Goal: Answer question/provide support: Share knowledge or assist other users

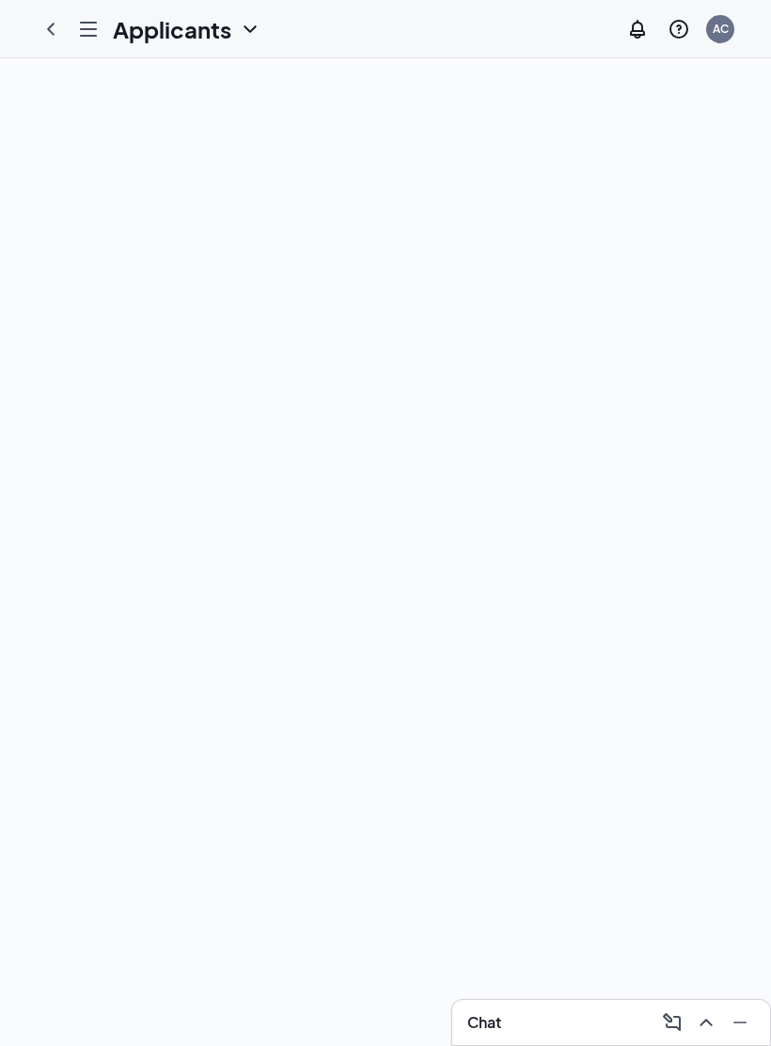
click at [90, 20] on icon "Hamburger" at bounding box center [88, 29] width 23 height 23
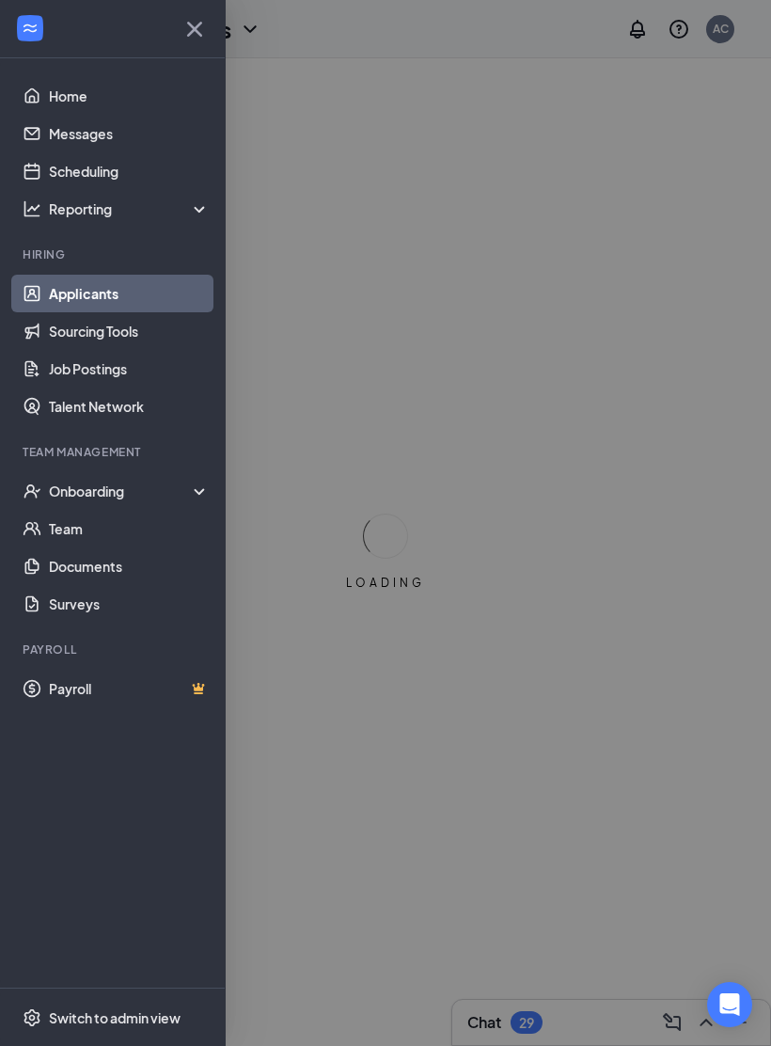
click at [76, 482] on div "Onboarding" at bounding box center [121, 490] width 145 height 19
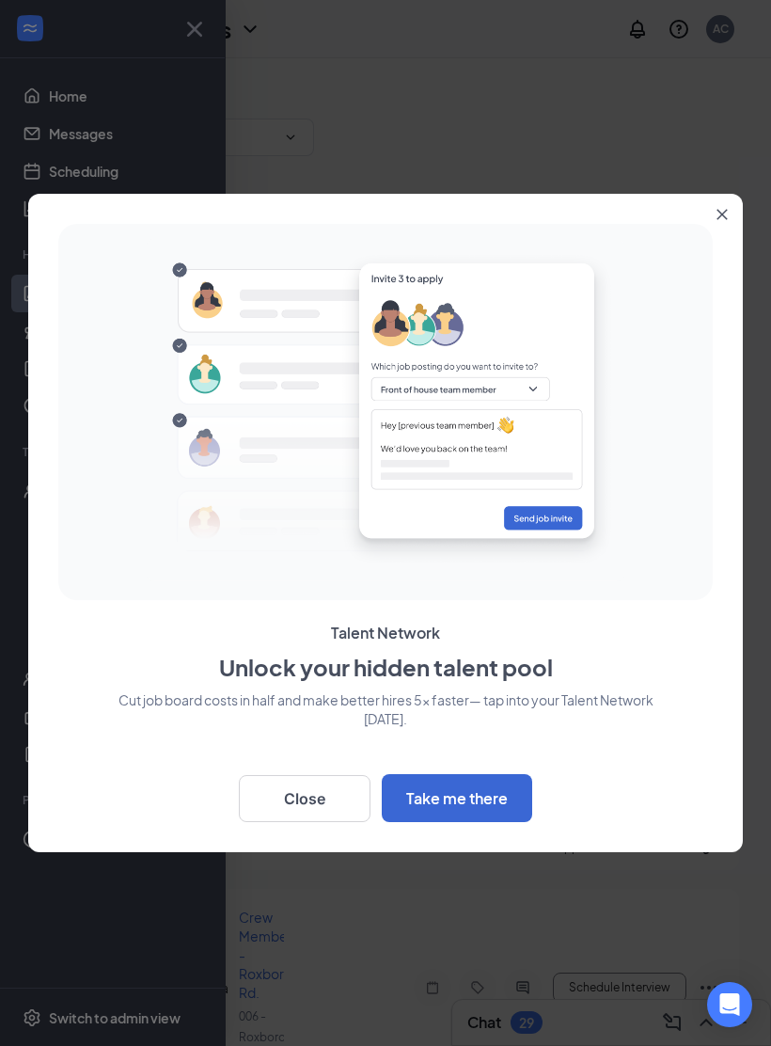
click at [284, 807] on button "Close" at bounding box center [305, 798] width 132 height 47
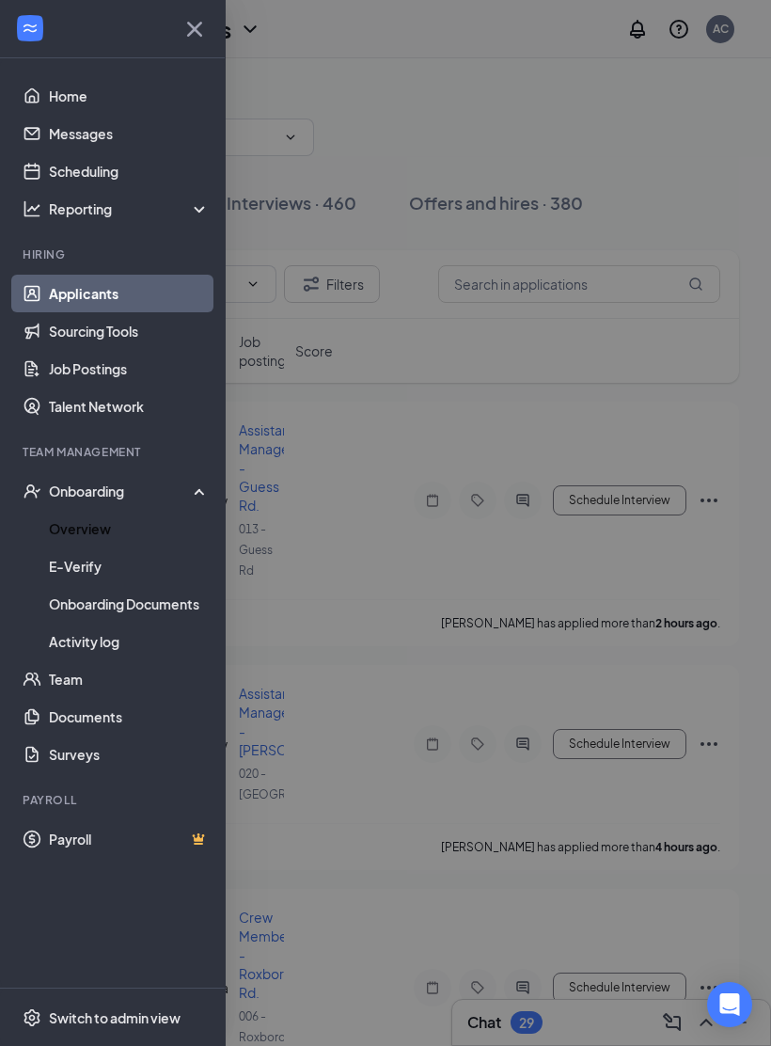
click at [71, 526] on link "Overview" at bounding box center [129, 529] width 161 height 38
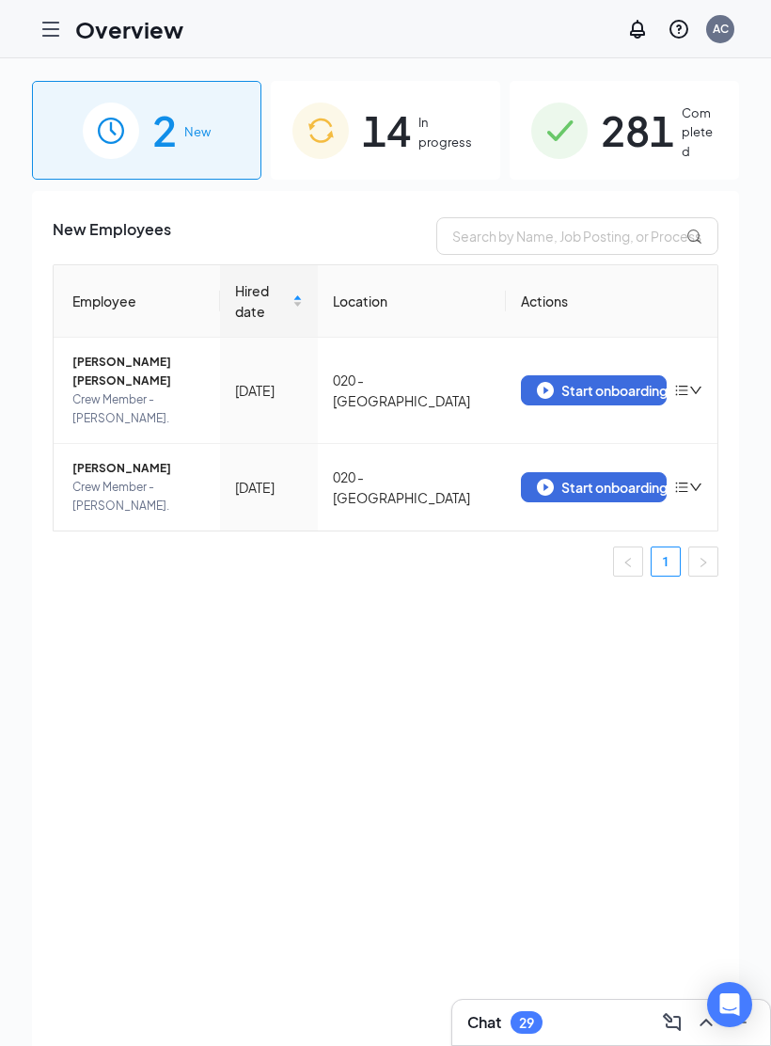
click at [347, 145] on img at bounding box center [320, 131] width 56 height 56
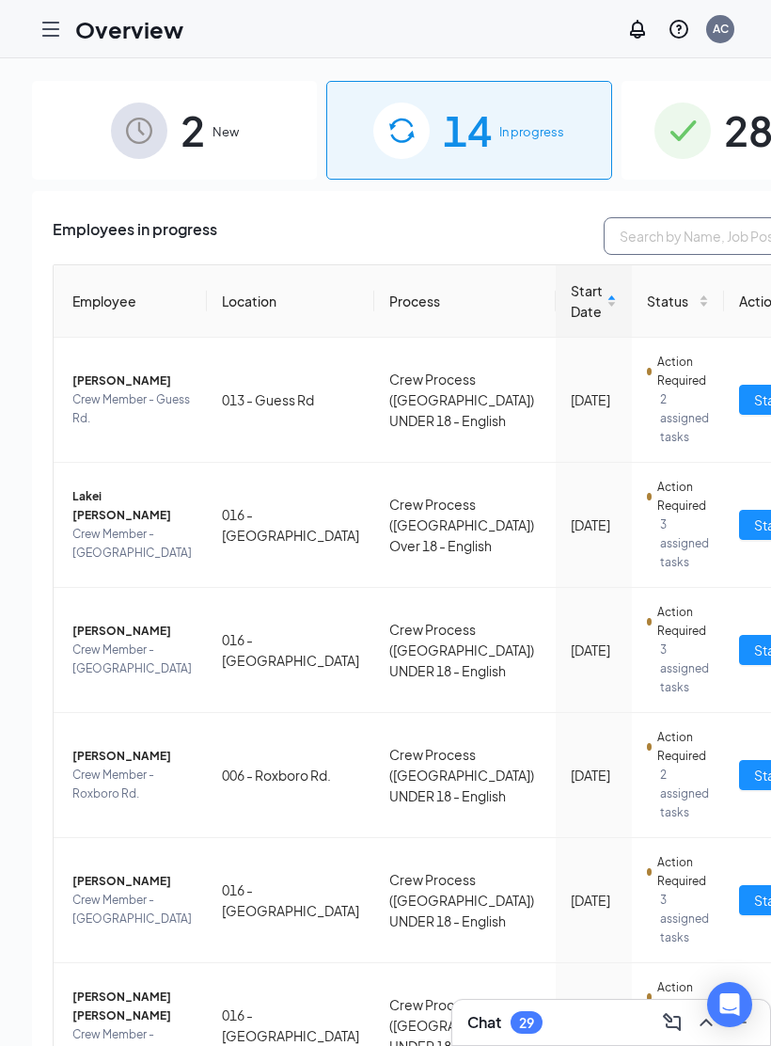
click at [604, 231] on input "text" at bounding box center [745, 236] width 282 height 38
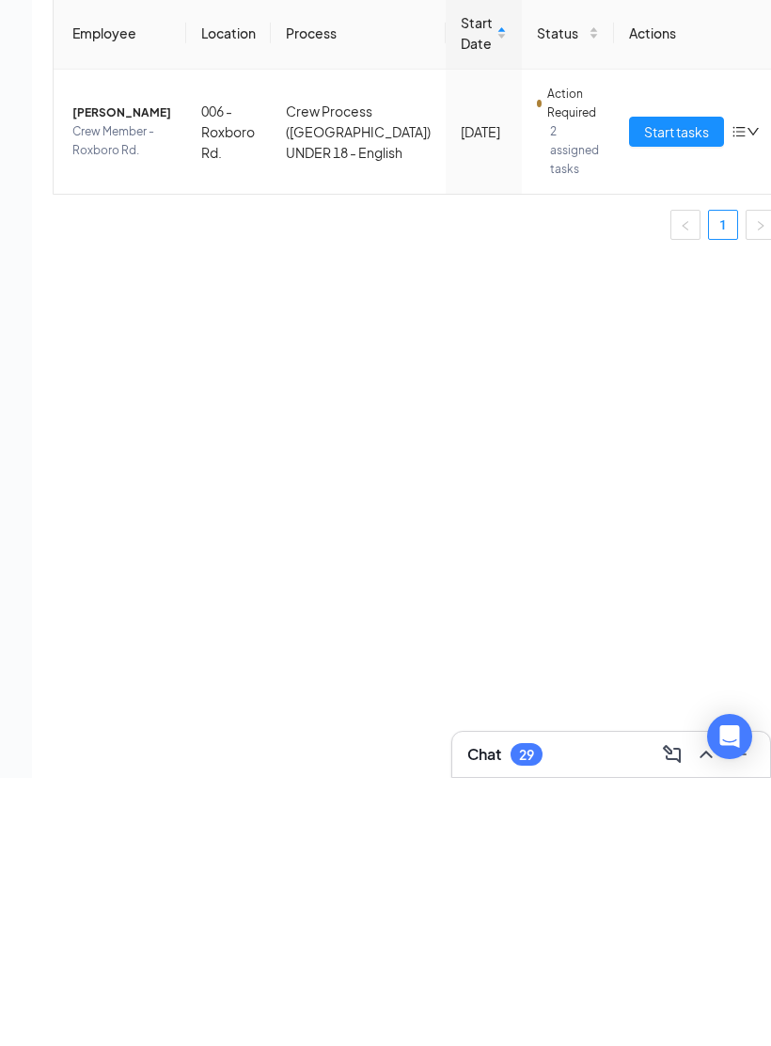
click at [198, 478] on ul "1" at bounding box center [414, 493] width 723 height 30
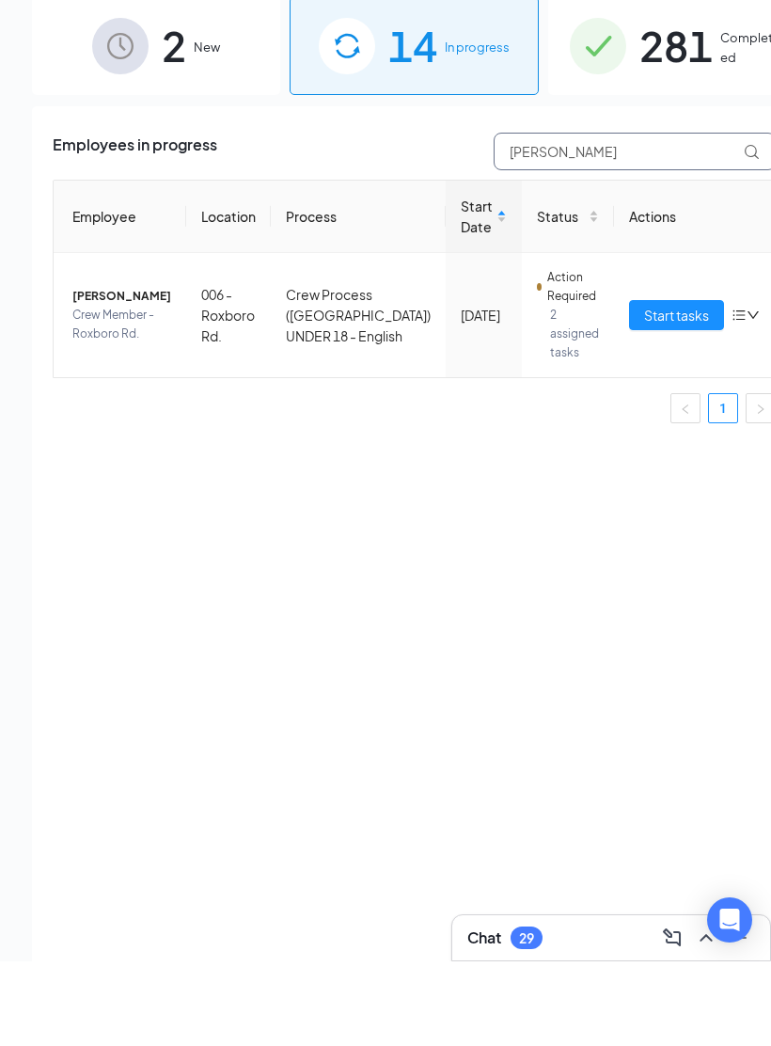
click at [494, 217] on input "[PERSON_NAME]" at bounding box center [635, 236] width 282 height 38
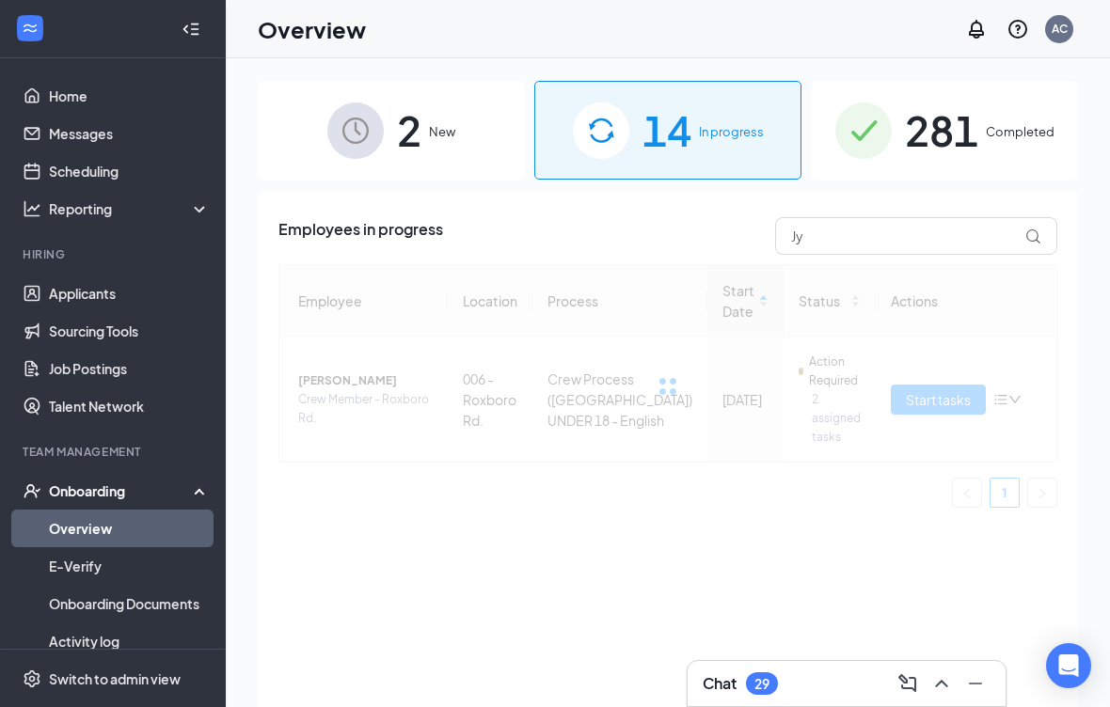
click at [536, 216] on div "Employees in progress Jy Employee Location Process Start Date Status Actions [P…" at bounding box center [668, 472] width 820 height 563
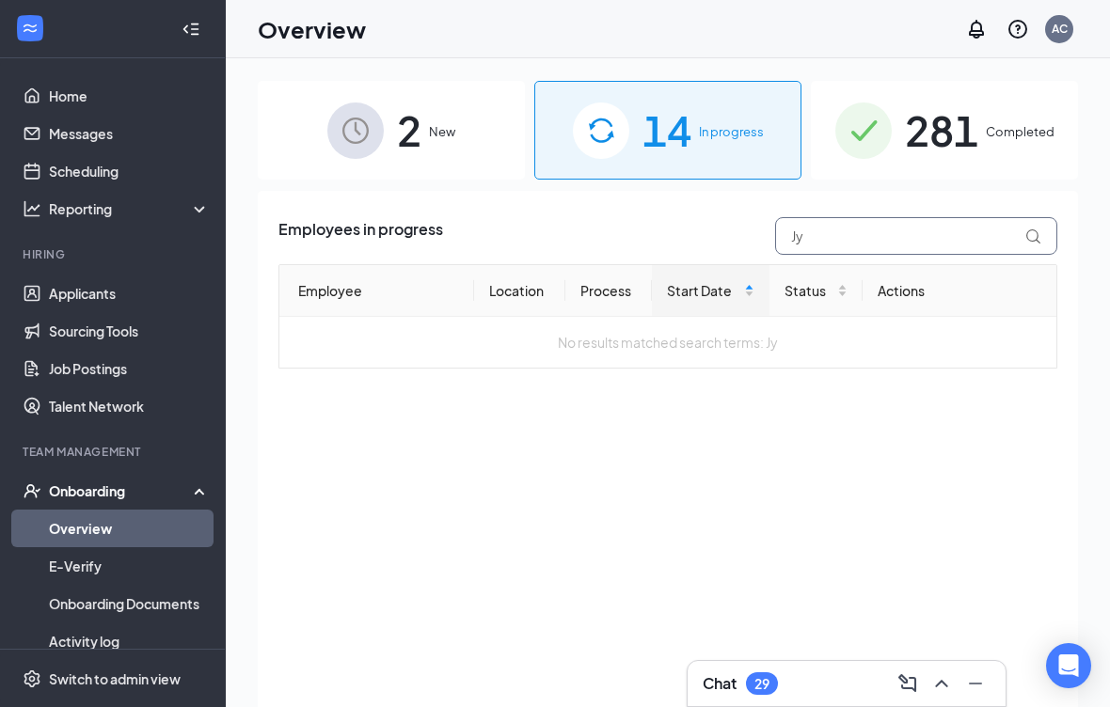
click at [770, 236] on input "Jy" at bounding box center [916, 236] width 282 height 38
type input "J"
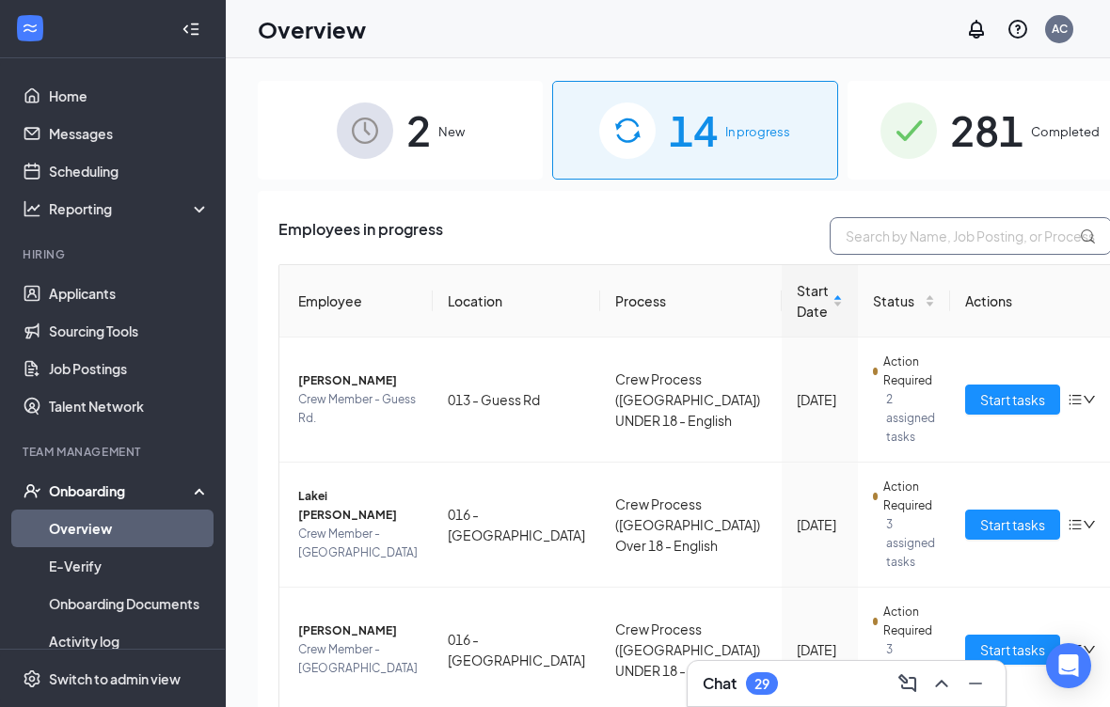
click at [770, 236] on input "text" at bounding box center [970, 236] width 282 height 38
type input "[PERSON_NAME]"
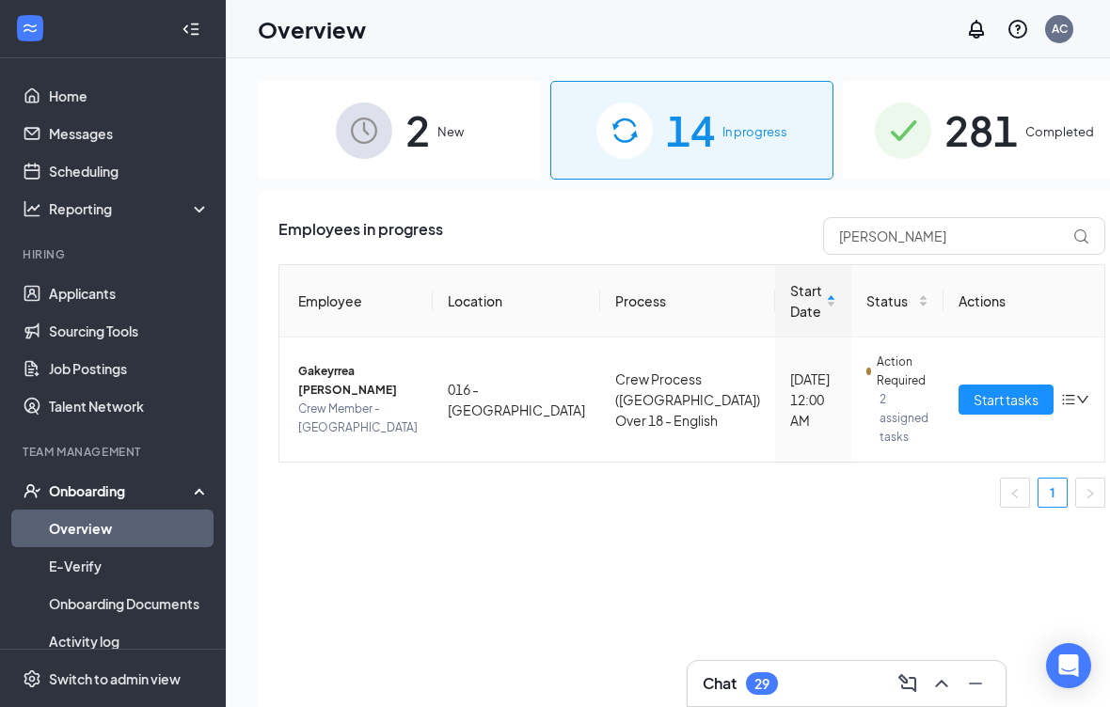
click at [319, 396] on span "Gakeyrrea [PERSON_NAME]" at bounding box center [357, 381] width 119 height 38
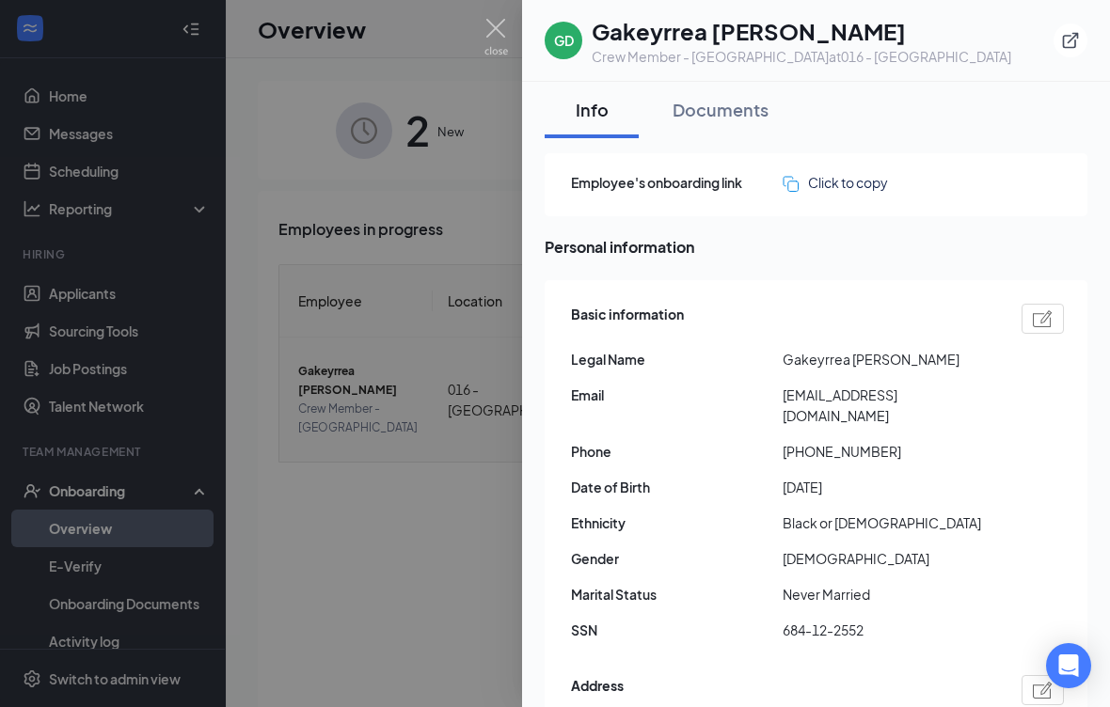
click at [730, 125] on button "Documents" at bounding box center [721, 110] width 134 height 56
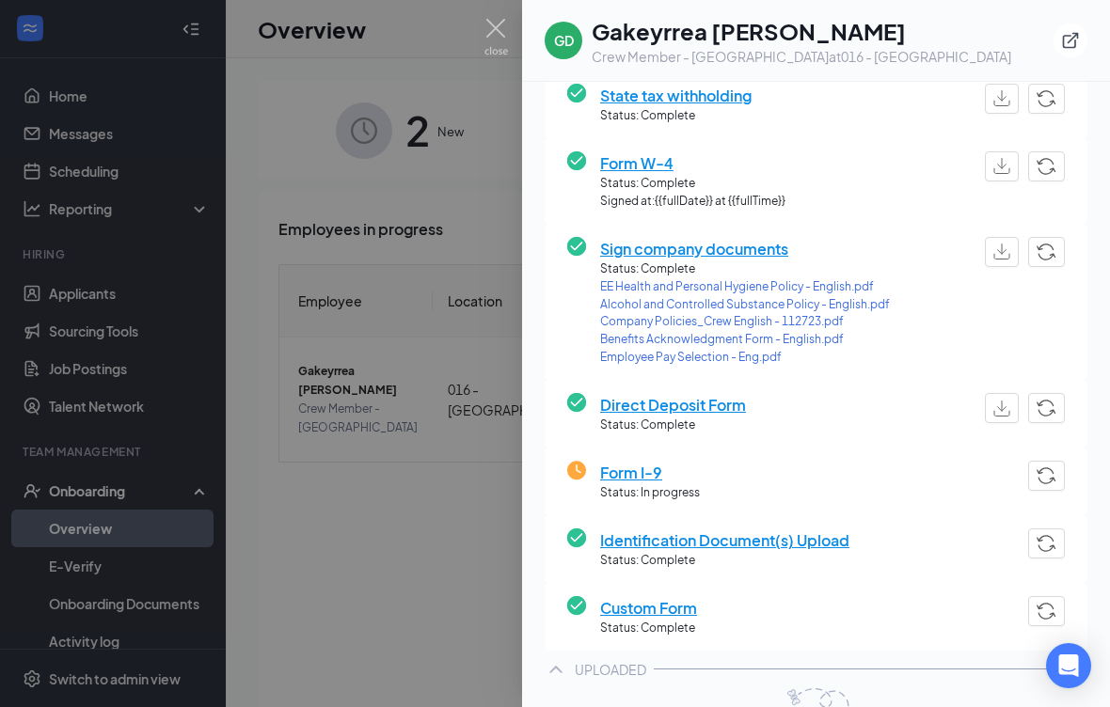
scroll to position [251, 0]
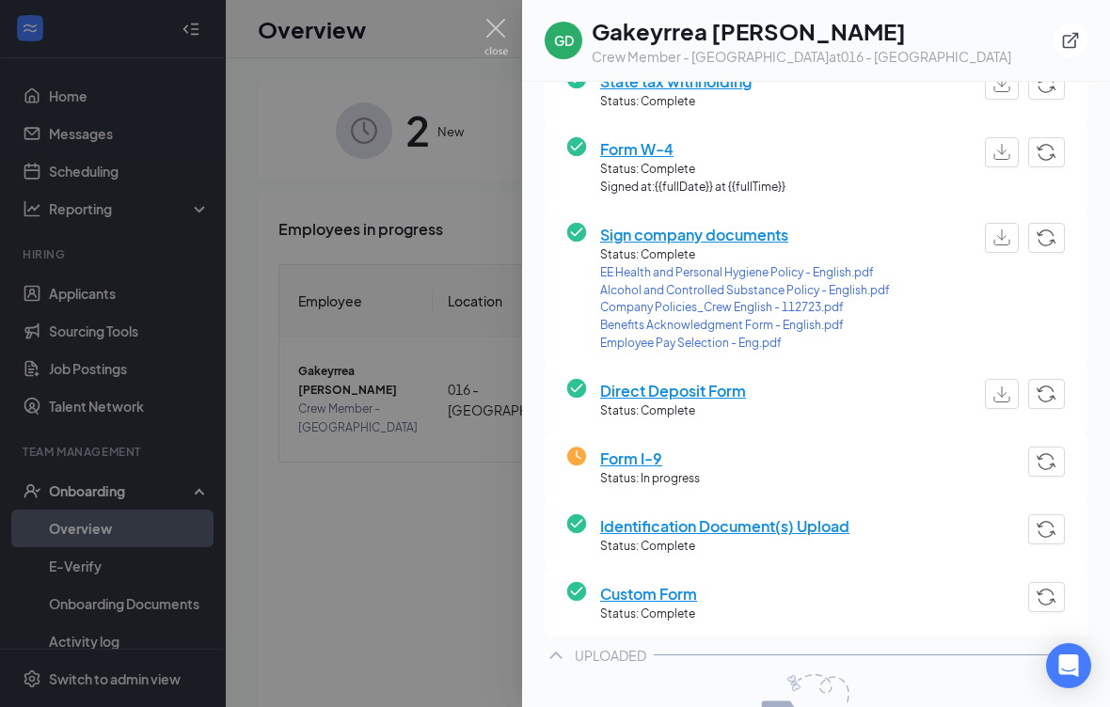
click at [628, 447] on span "Form I-9" at bounding box center [650, 459] width 100 height 24
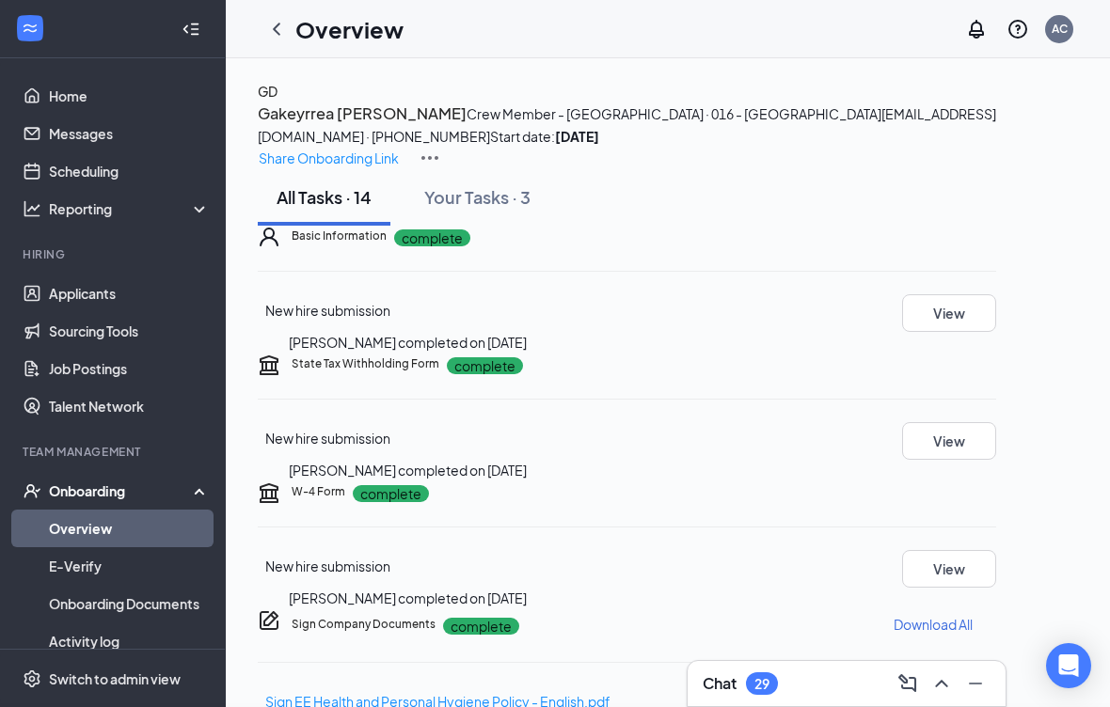
type input "[DATE]"
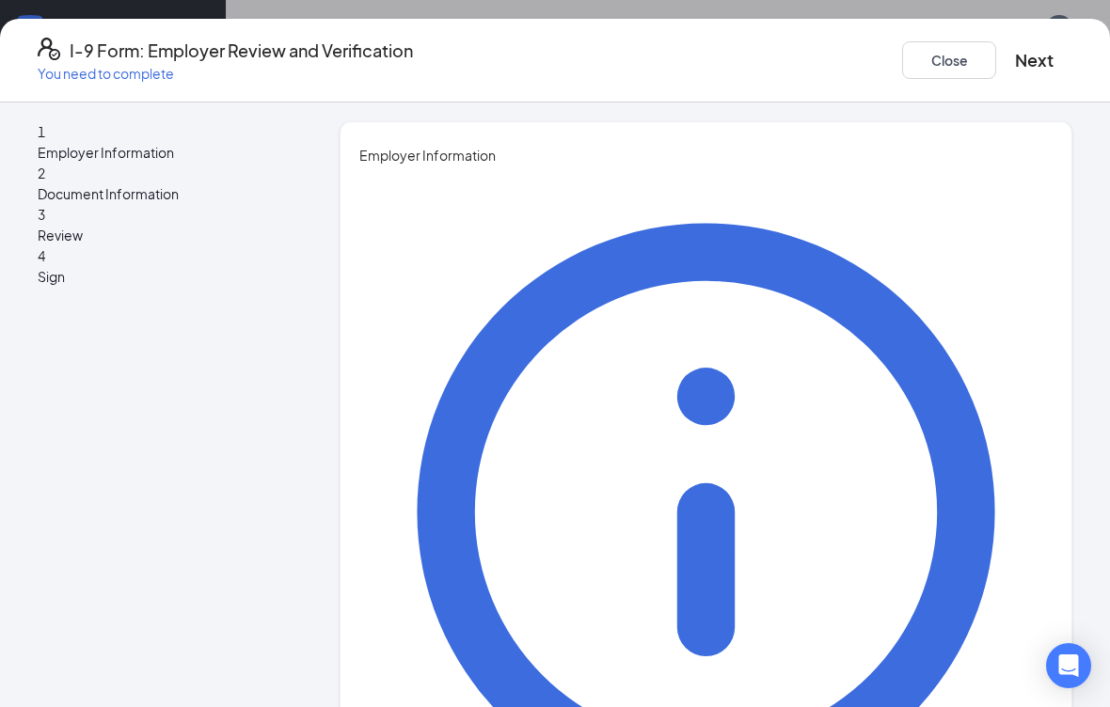
click at [770, 60] on button "Close" at bounding box center [949, 60] width 94 height 38
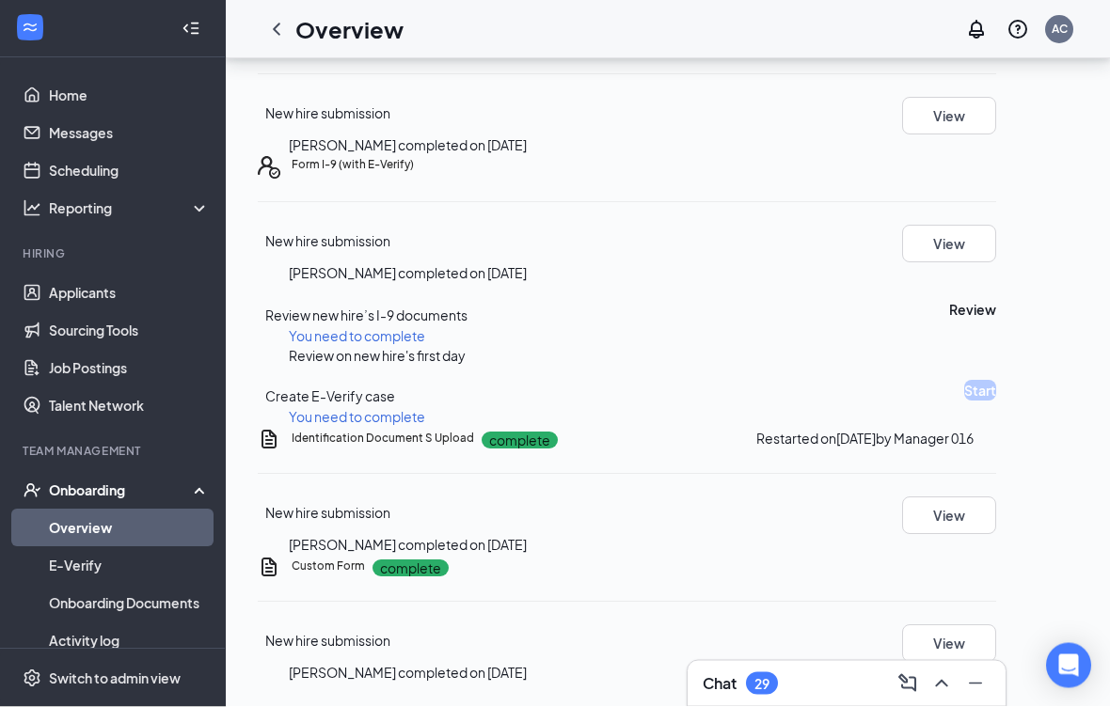
scroll to position [1248, 0]
click at [770, 263] on button "View" at bounding box center [949, 245] width 94 height 38
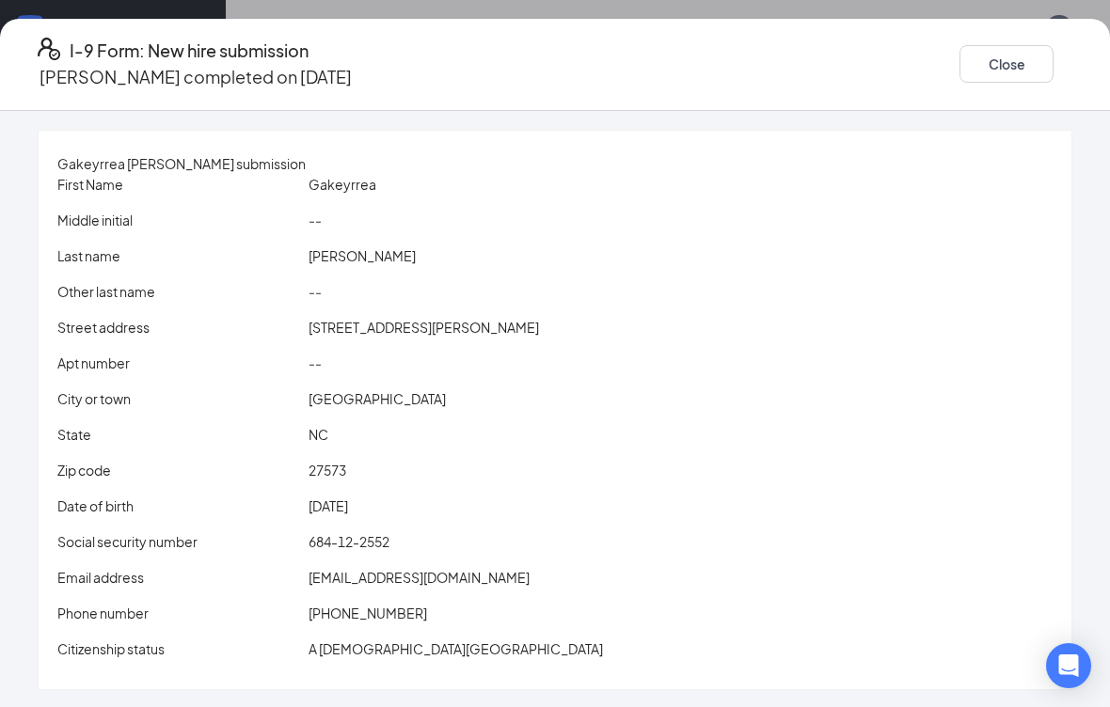
scroll to position [1363, 0]
click at [770, 58] on button "Close" at bounding box center [1006, 64] width 94 height 38
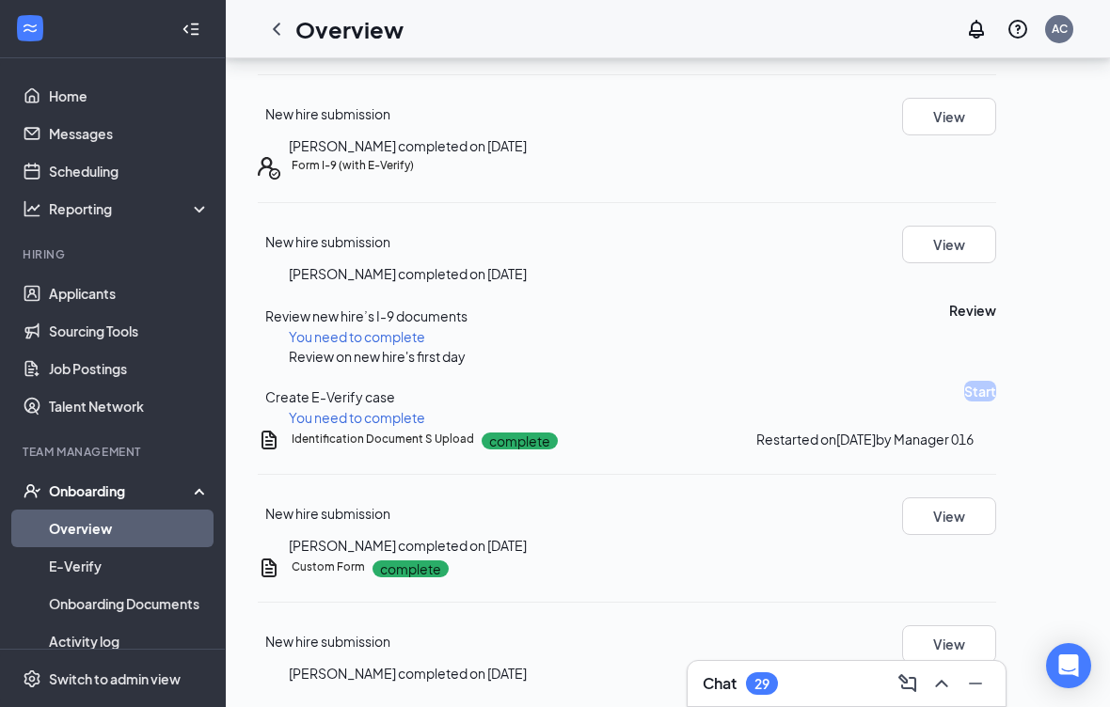
scroll to position [1112, 0]
click at [770, 321] on button "Review" at bounding box center [972, 310] width 47 height 21
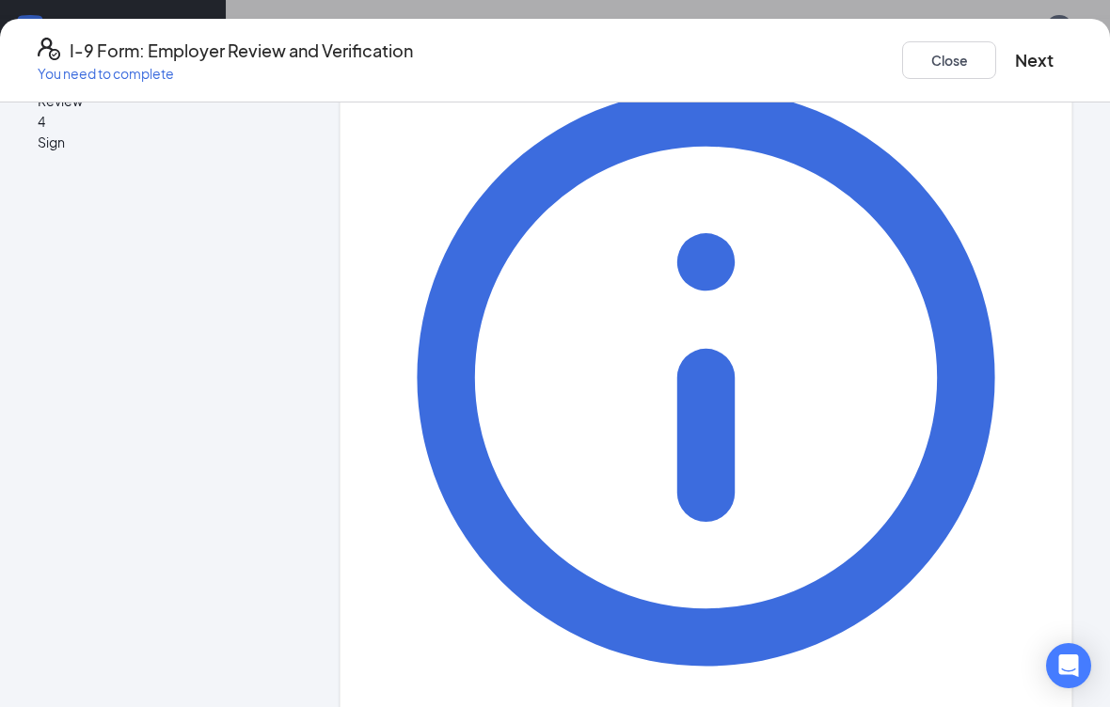
scroll to position [133, 0]
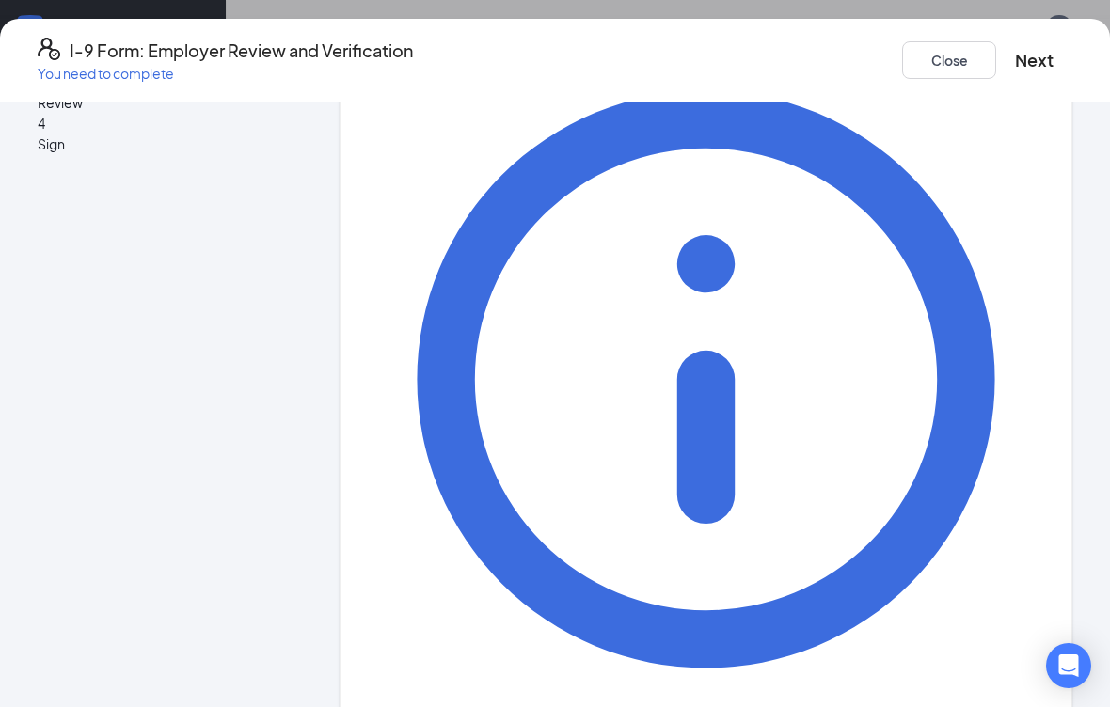
click at [770, 49] on button "Next" at bounding box center [1034, 60] width 39 height 26
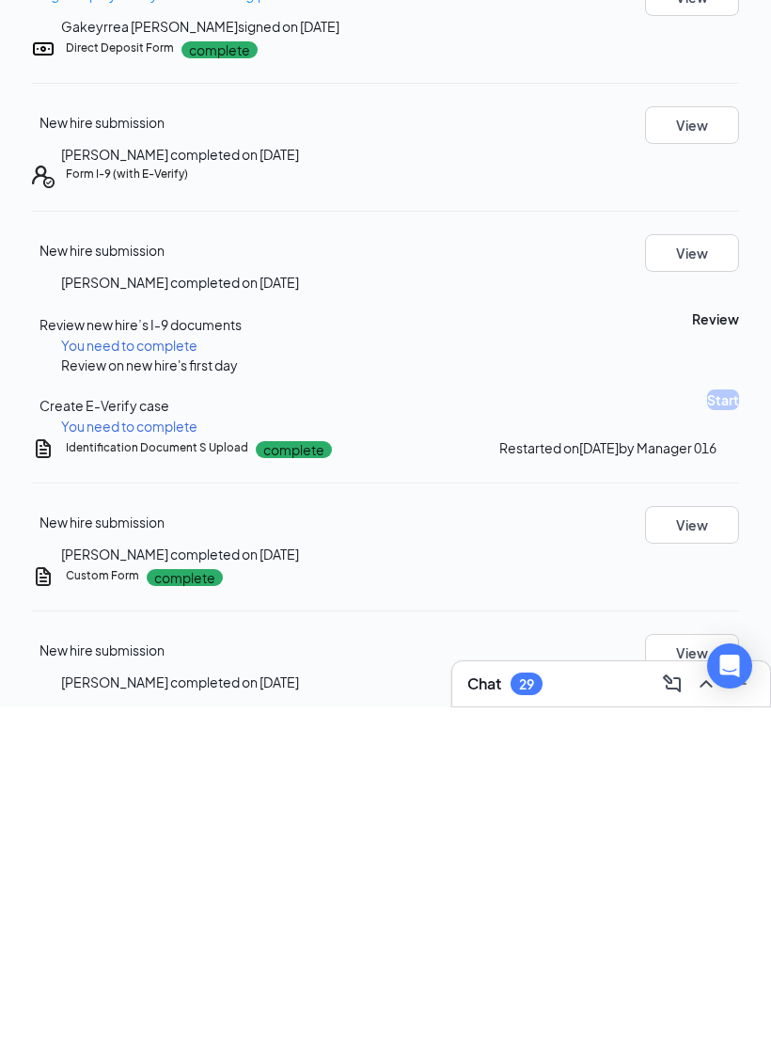
scroll to position [693, 0]
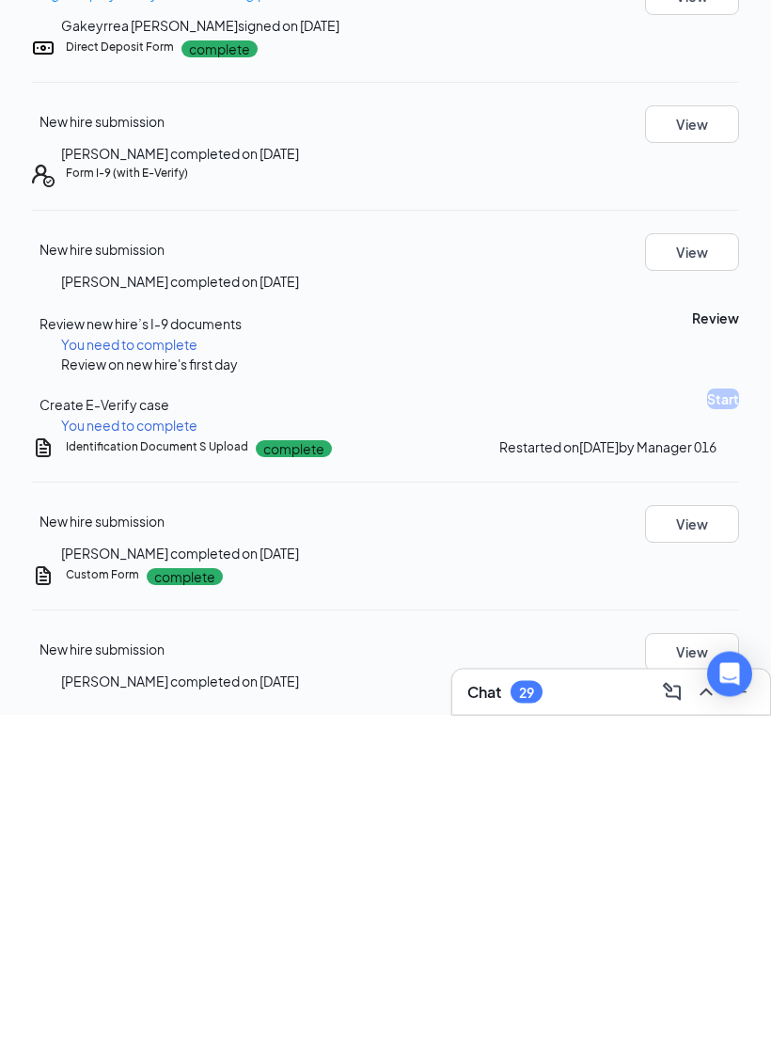
click at [692, 639] on button "Review" at bounding box center [715, 649] width 47 height 21
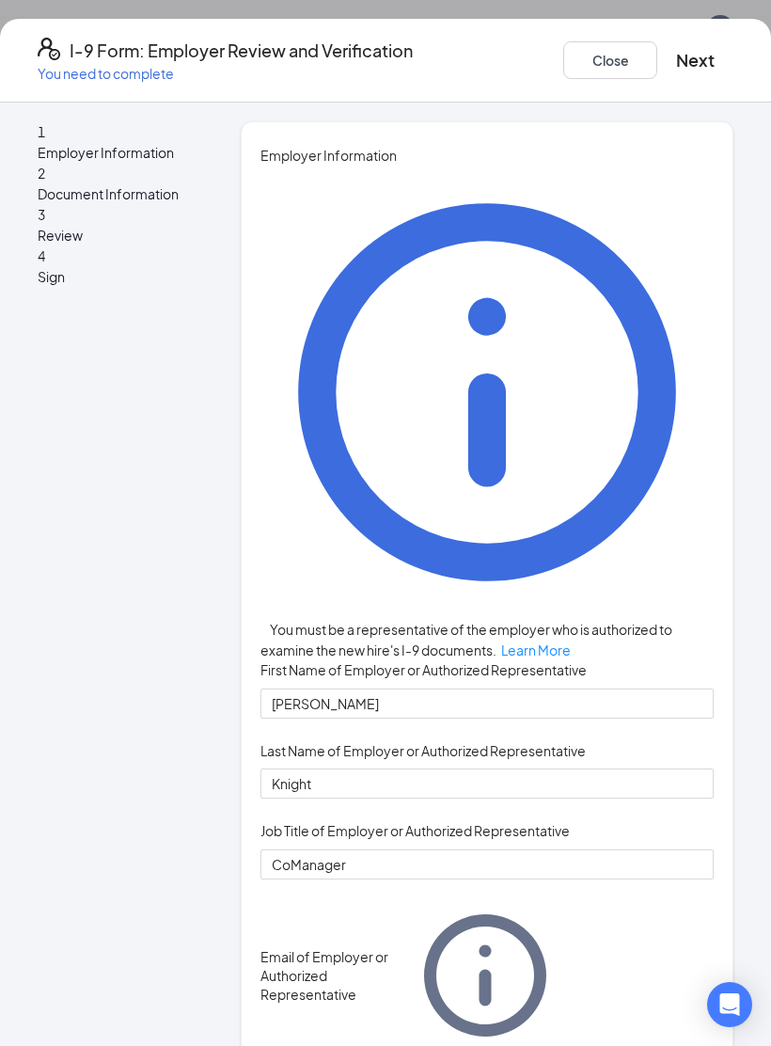
scroll to position [0, 0]
click at [733, 60] on icon "Ellipses" at bounding box center [733, 60] width 0 height 0
click at [746, 274] on div "1 Employer Information 2 Document Information 3 Review 4 Sign Employer Informat…" at bounding box center [385, 802] width 771 height 1362
click at [677, 48] on button "Next" at bounding box center [695, 60] width 39 height 26
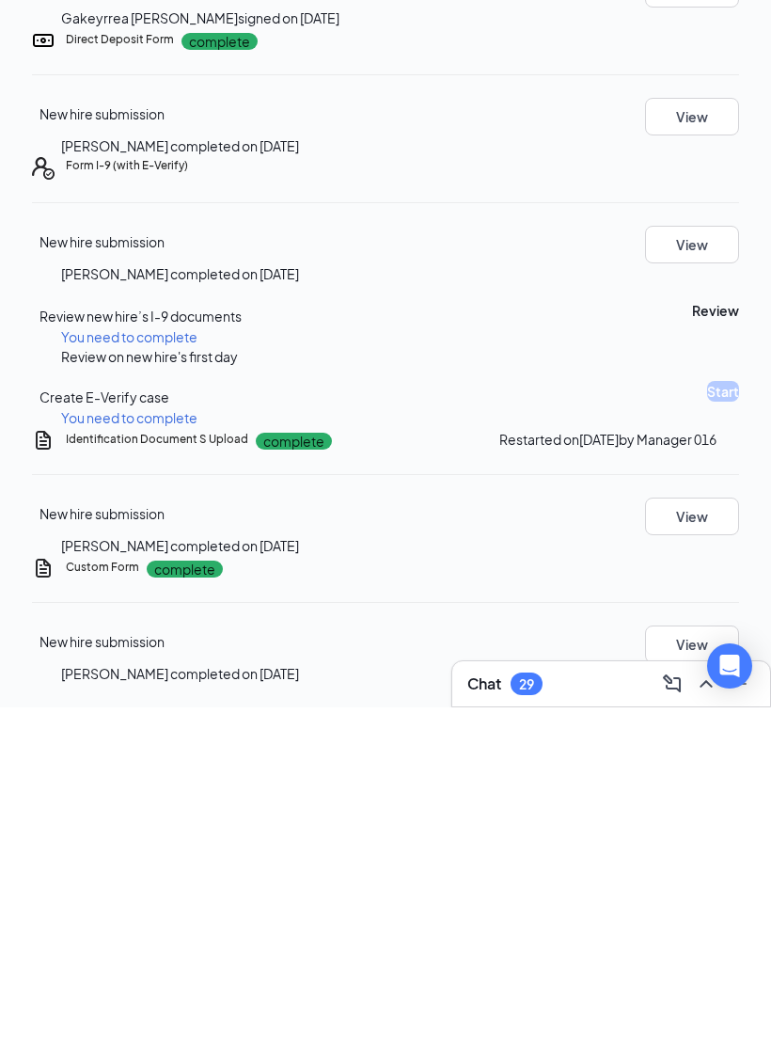
scroll to position [715, 0]
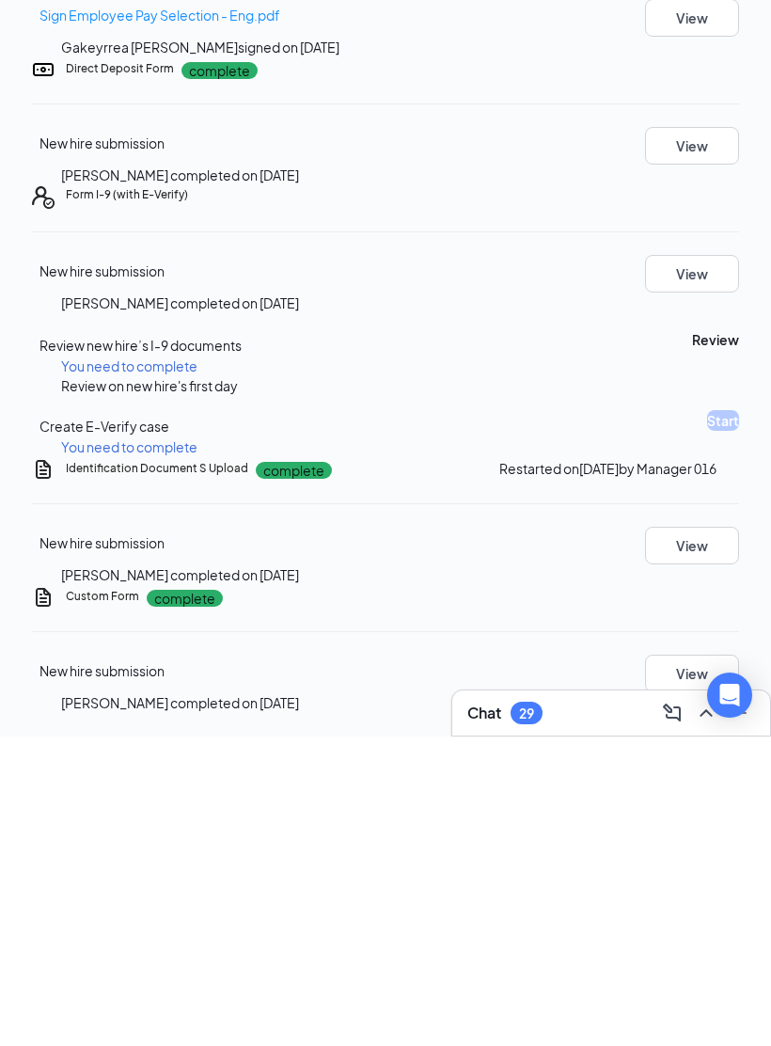
click at [692, 639] on button "Review" at bounding box center [715, 649] width 47 height 21
type input "[DATE]"
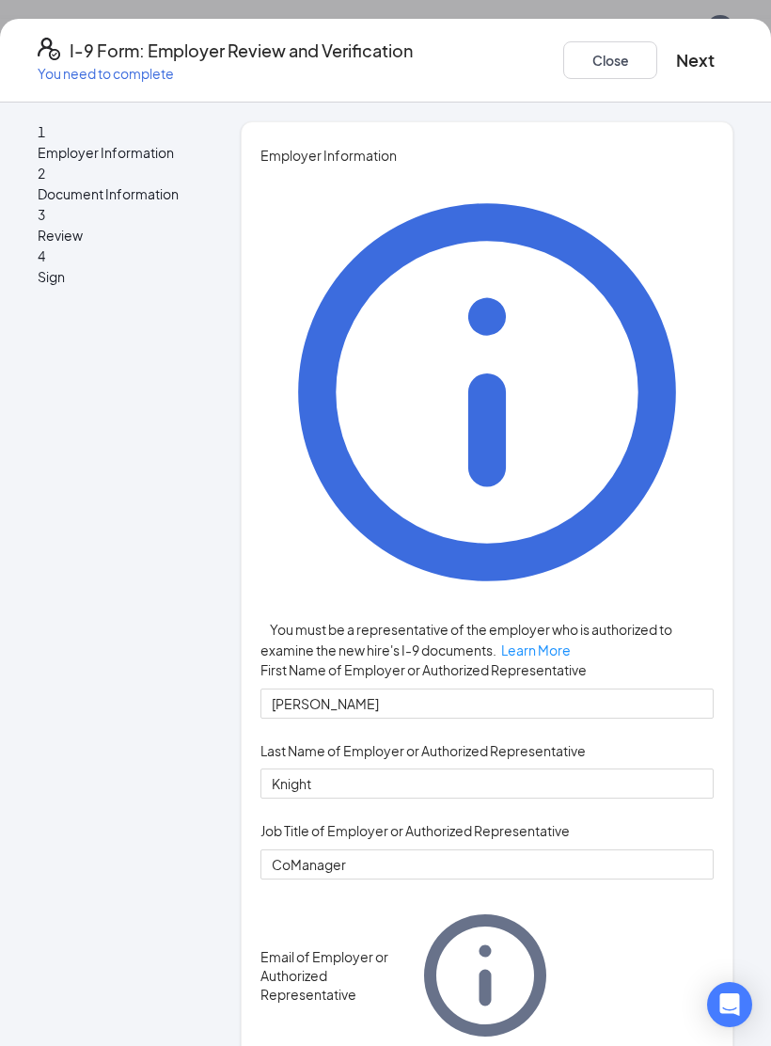
scroll to position [0, 0]
click at [563, 62] on button "Close" at bounding box center [610, 60] width 94 height 38
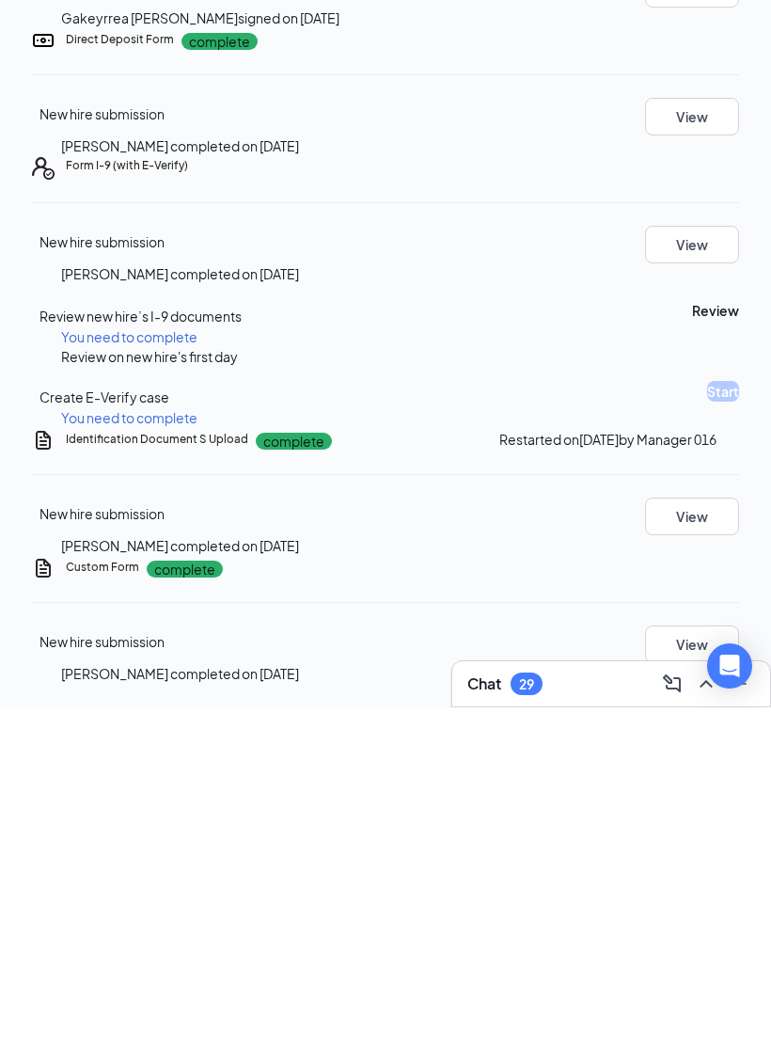
scroll to position [696, 0]
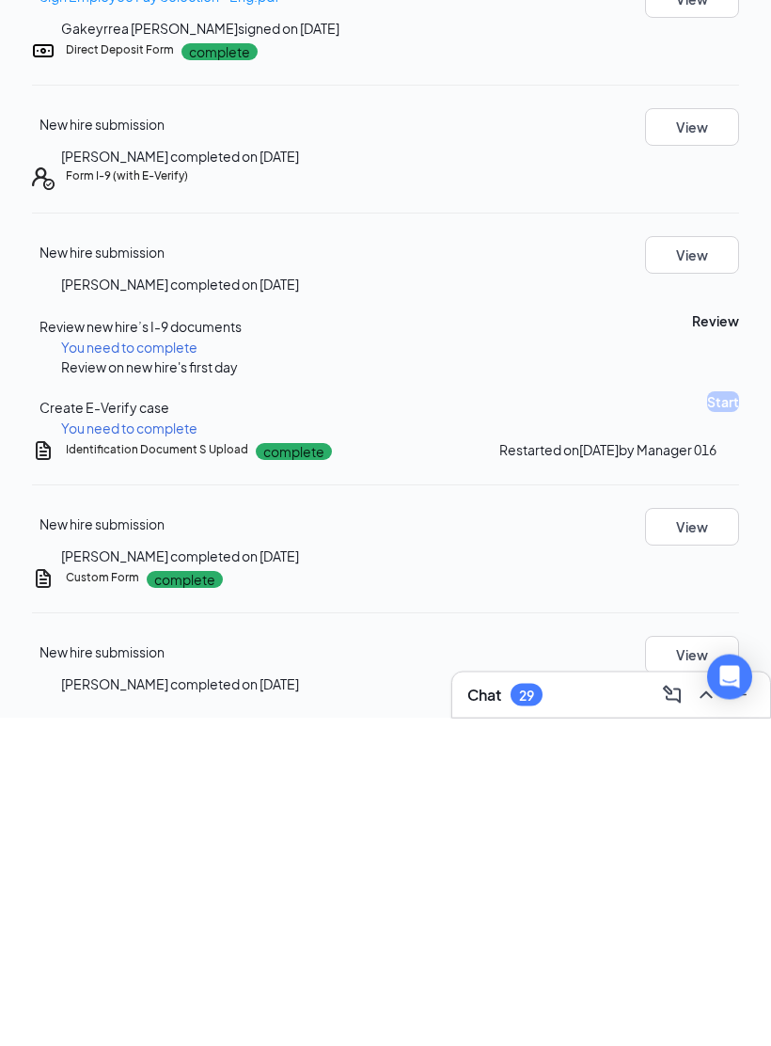
click at [692, 639] on button "Review" at bounding box center [715, 649] width 47 height 21
type input "[DATE]"
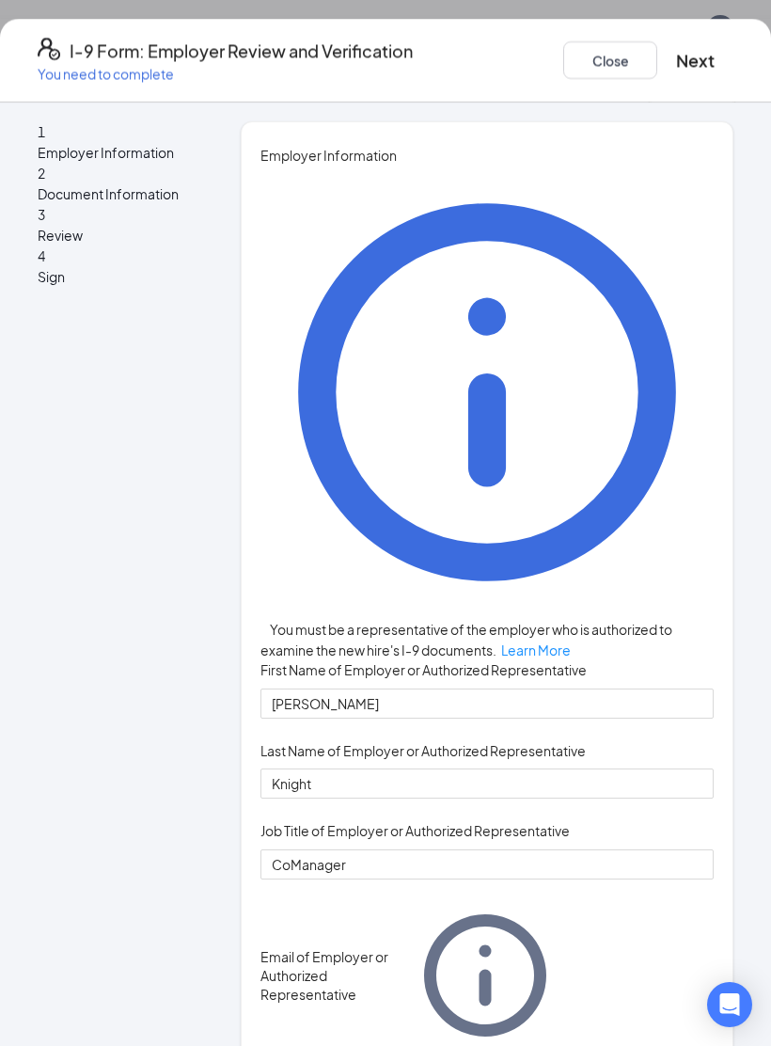
scroll to position [448, 0]
click at [676, 57] on button "Next" at bounding box center [695, 60] width 39 height 26
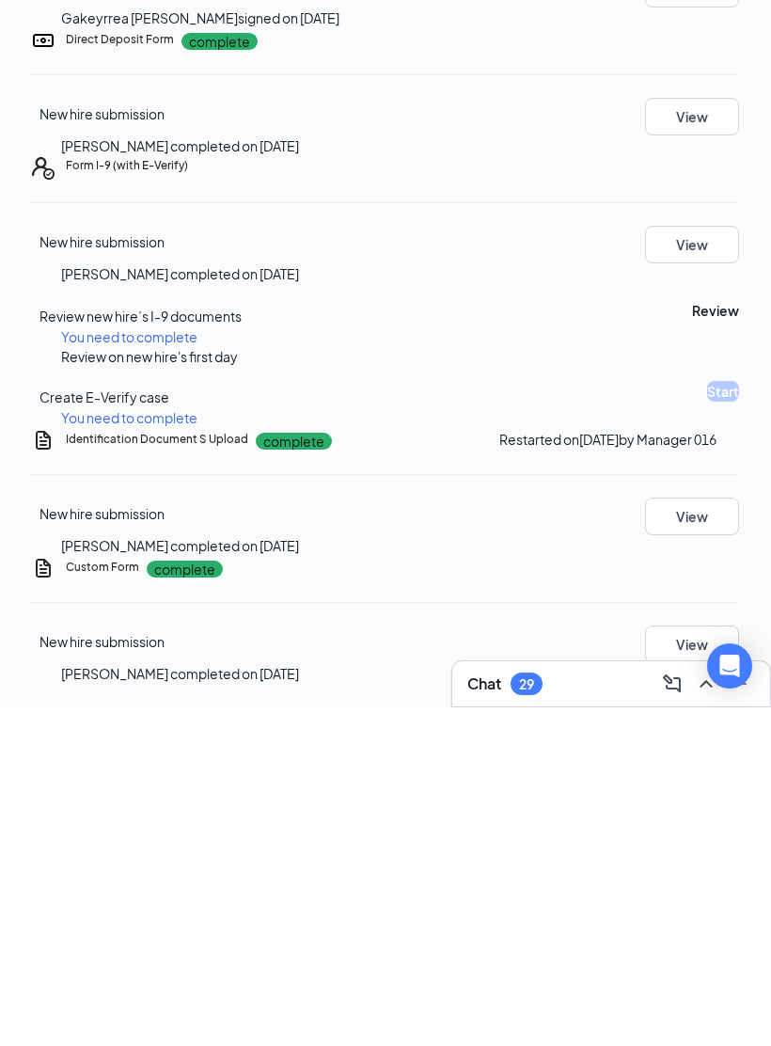
scroll to position [722, 0]
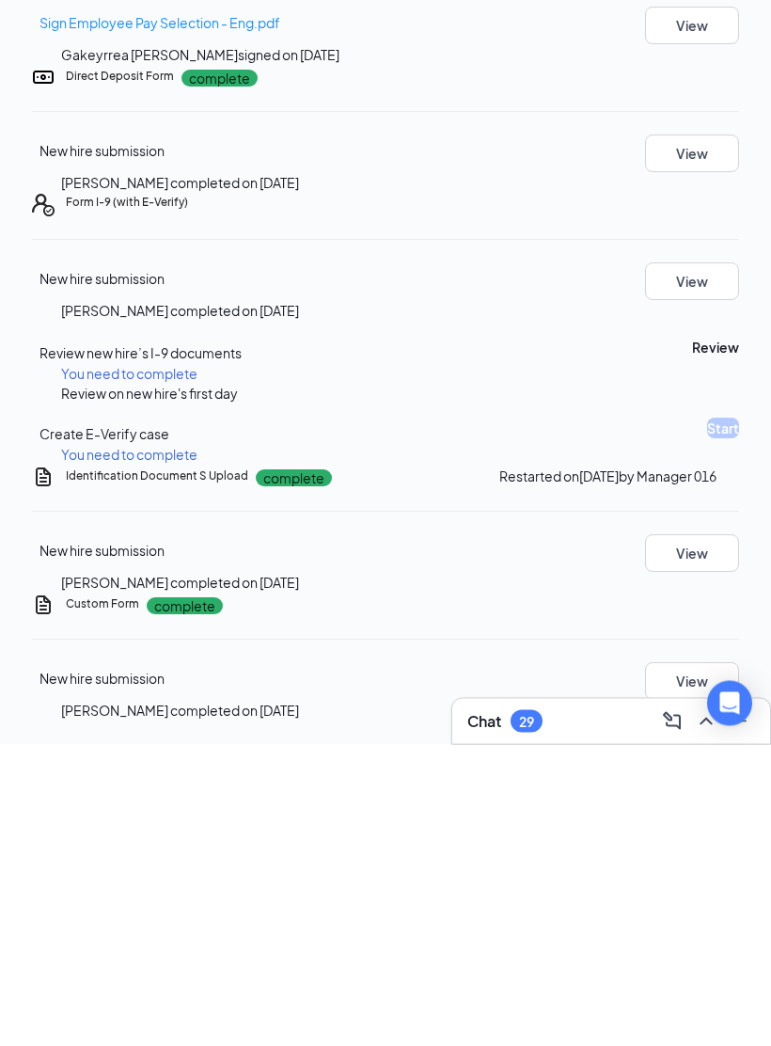
click at [692, 639] on button "Review" at bounding box center [715, 649] width 47 height 21
type input "[DATE]"
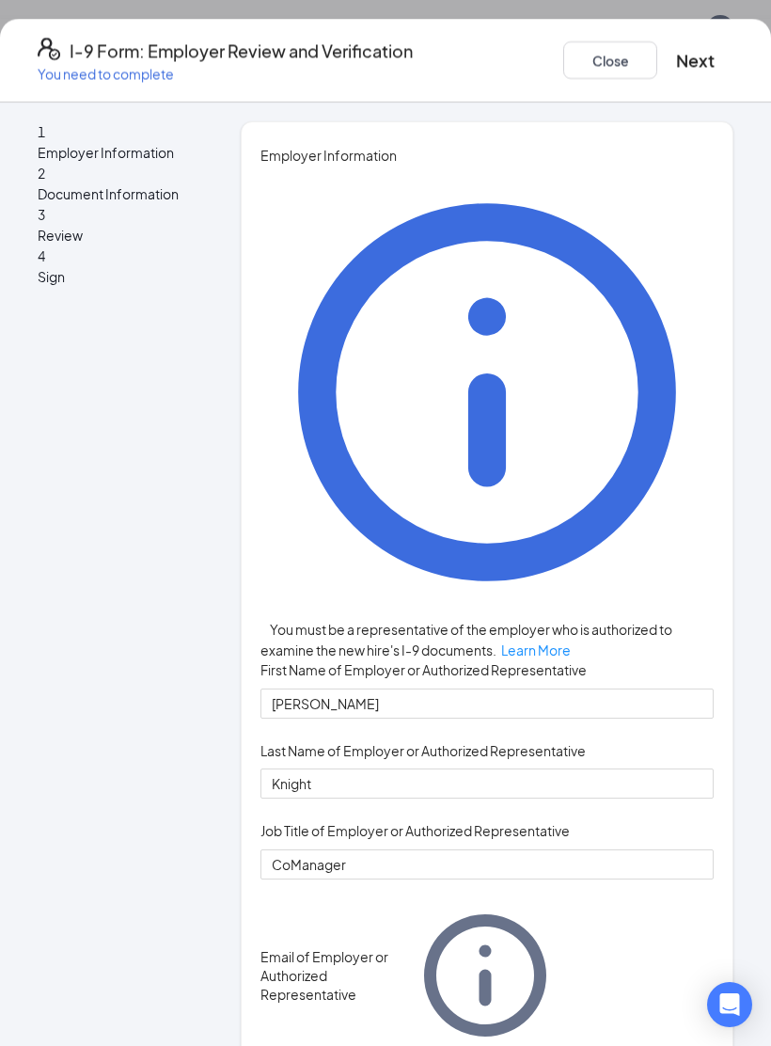
scroll to position [285, 0]
click at [676, 56] on button "Next" at bounding box center [695, 60] width 39 height 26
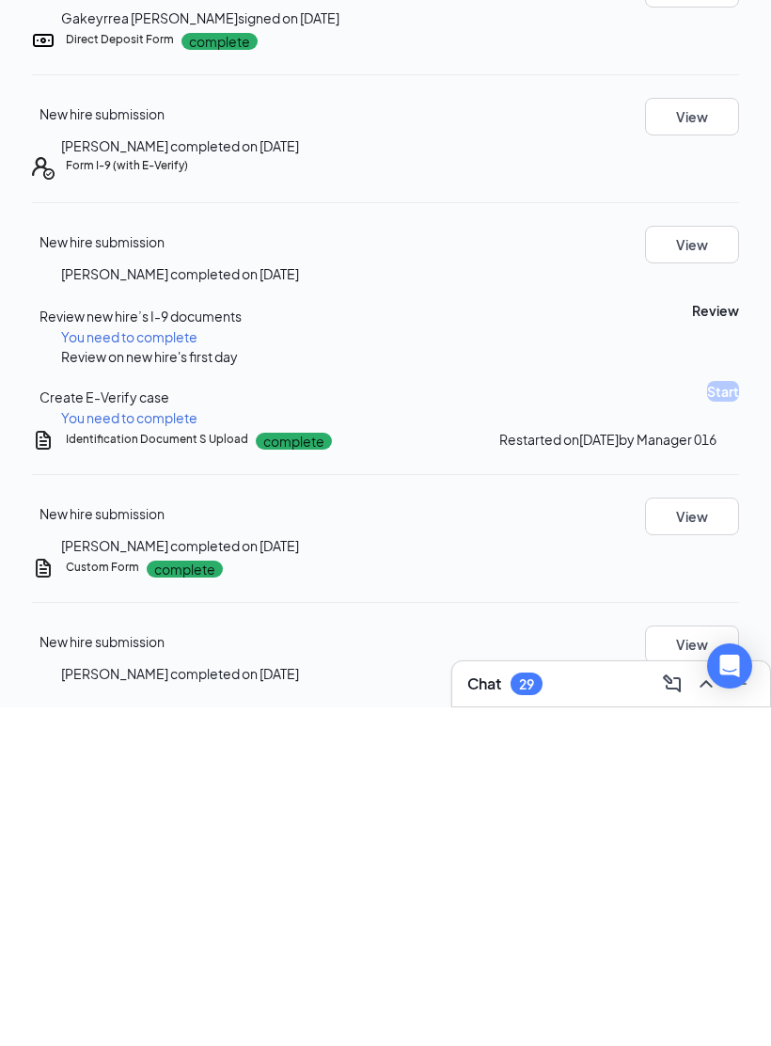
scroll to position [719, 0]
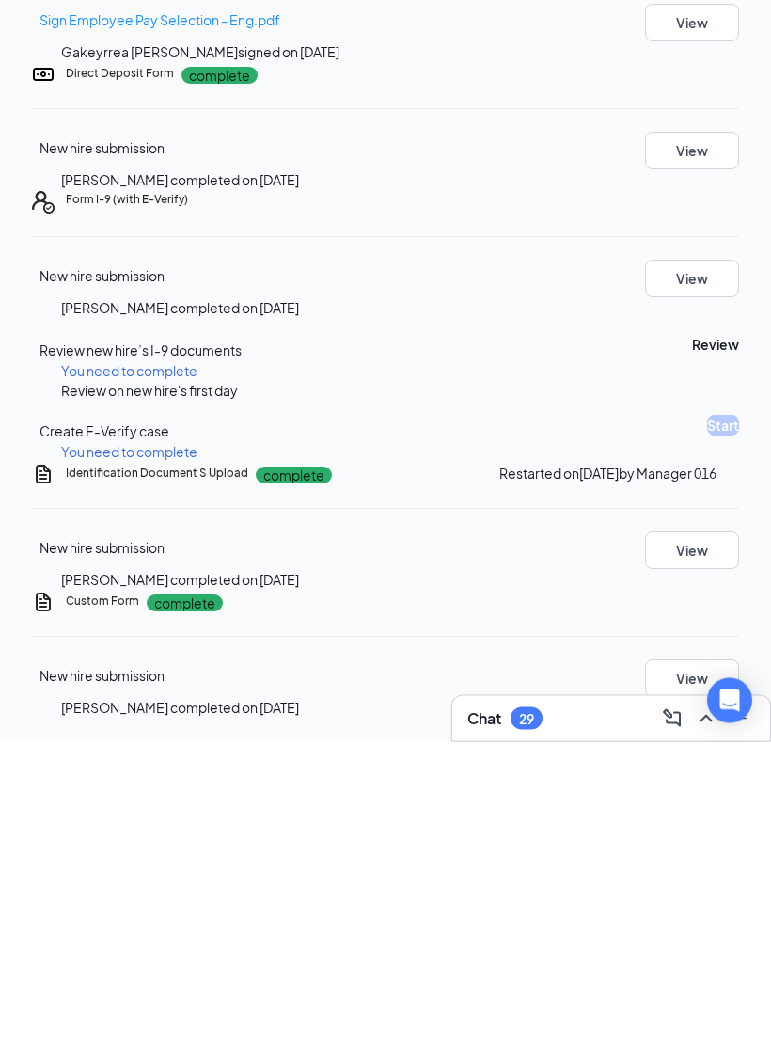
click at [727, 993] on icon "Open Intercom Messenger" at bounding box center [730, 1004] width 20 height 23
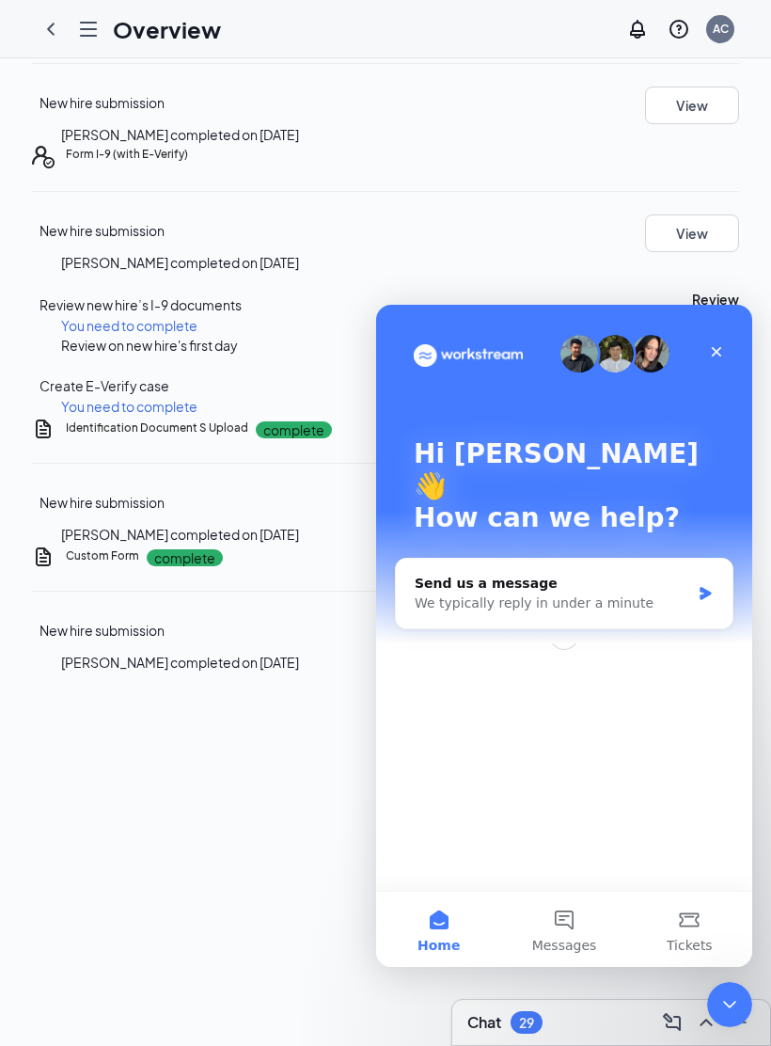
scroll to position [0, 0]
click at [443, 593] on div "We typically reply in under a minute" at bounding box center [553, 603] width 276 height 20
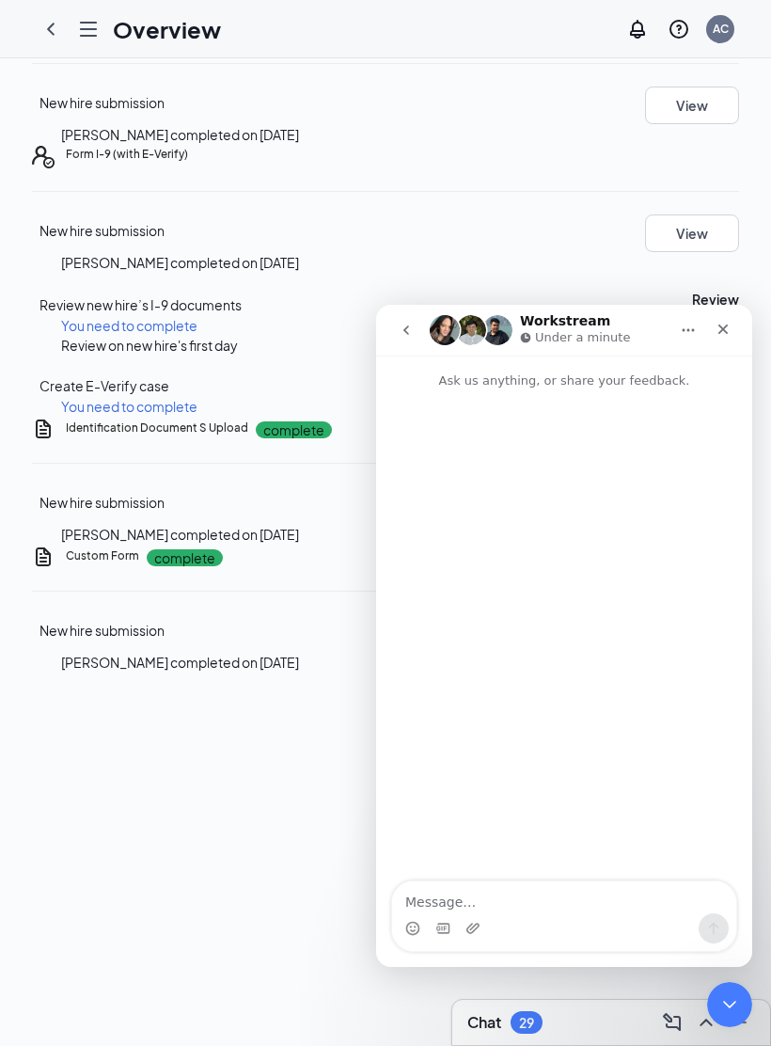
click at [434, 895] on textarea "Message…" at bounding box center [564, 897] width 344 height 32
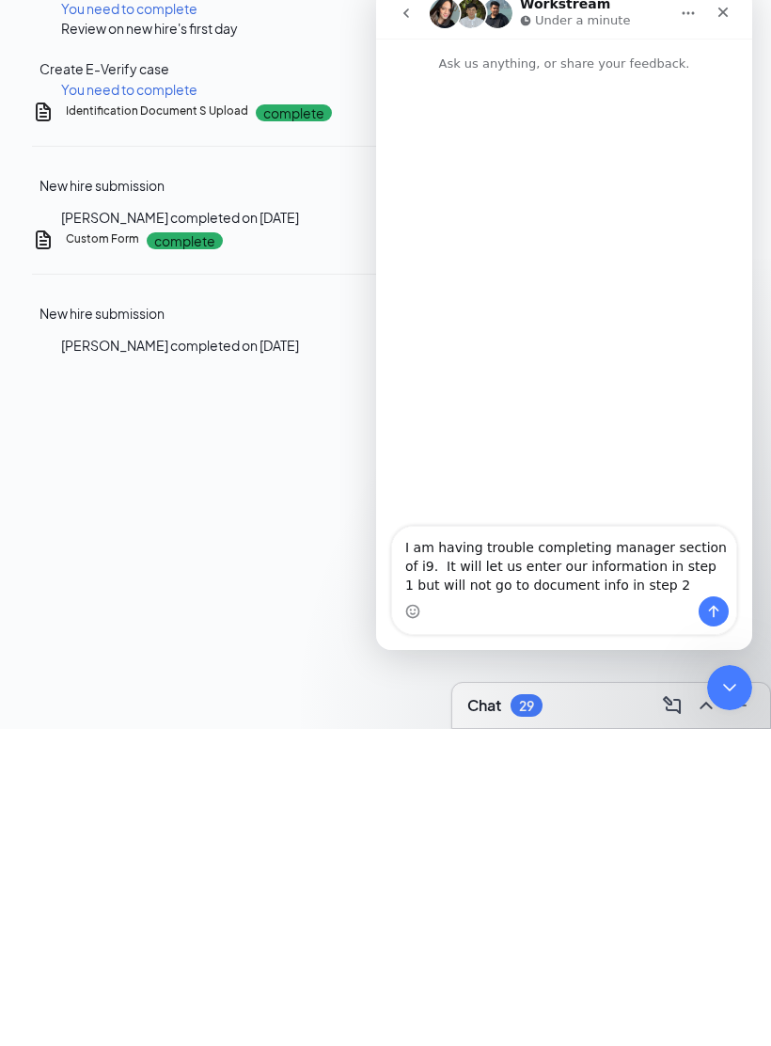
click at [704, 594] on textarea "I am having trouble completing manager section of i9. It will let us enter our …" at bounding box center [564, 562] width 344 height 70
type textarea "I am having trouble completing manager section of i9. It will let us enter our …"
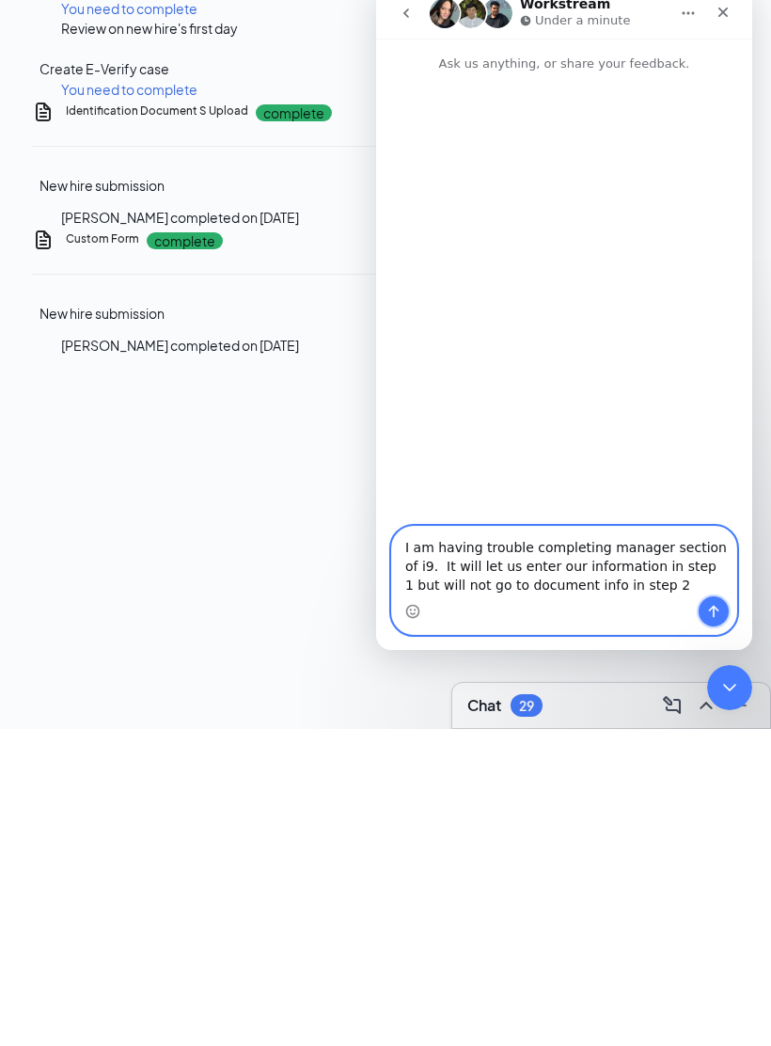
click at [721, 616] on button "Send a message…" at bounding box center [714, 611] width 30 height 30
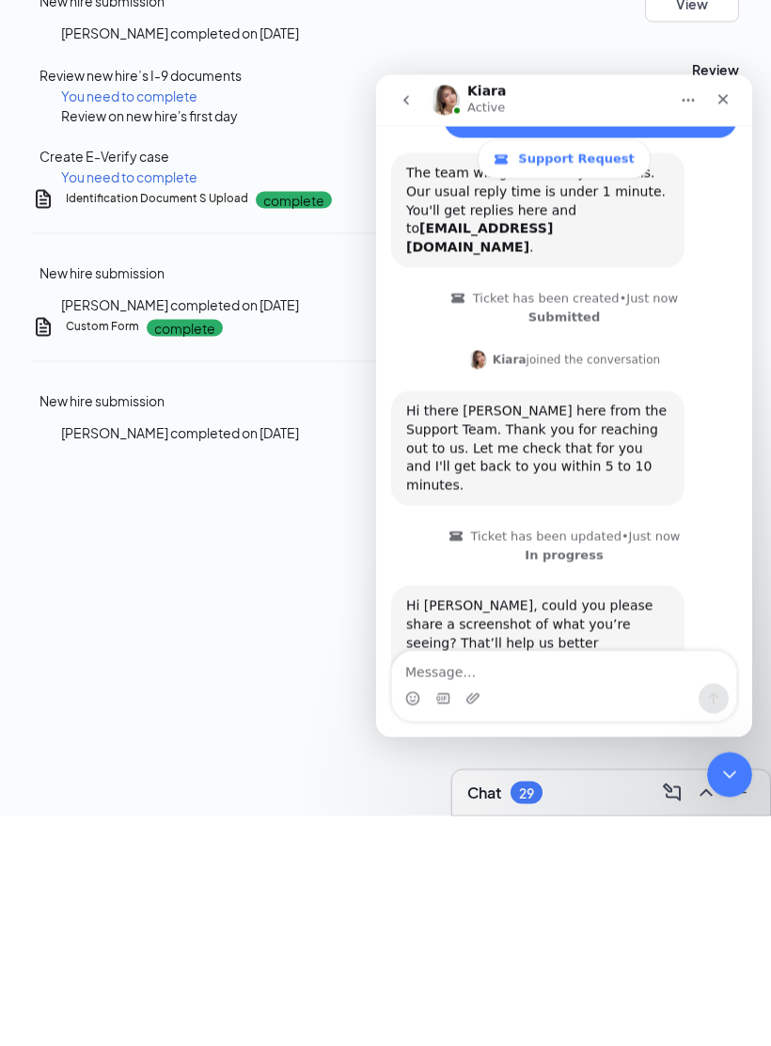
scroll to position [218, 0]
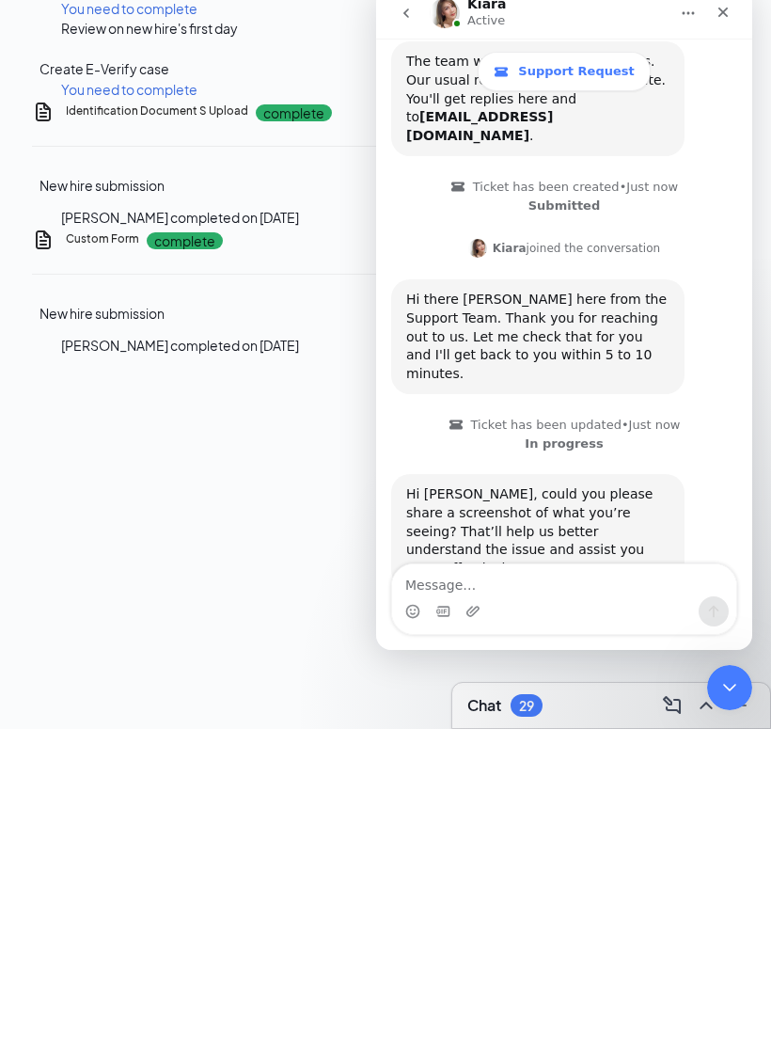
click at [317, 396] on div "You need to complete" at bounding box center [414, 406] width 707 height 21
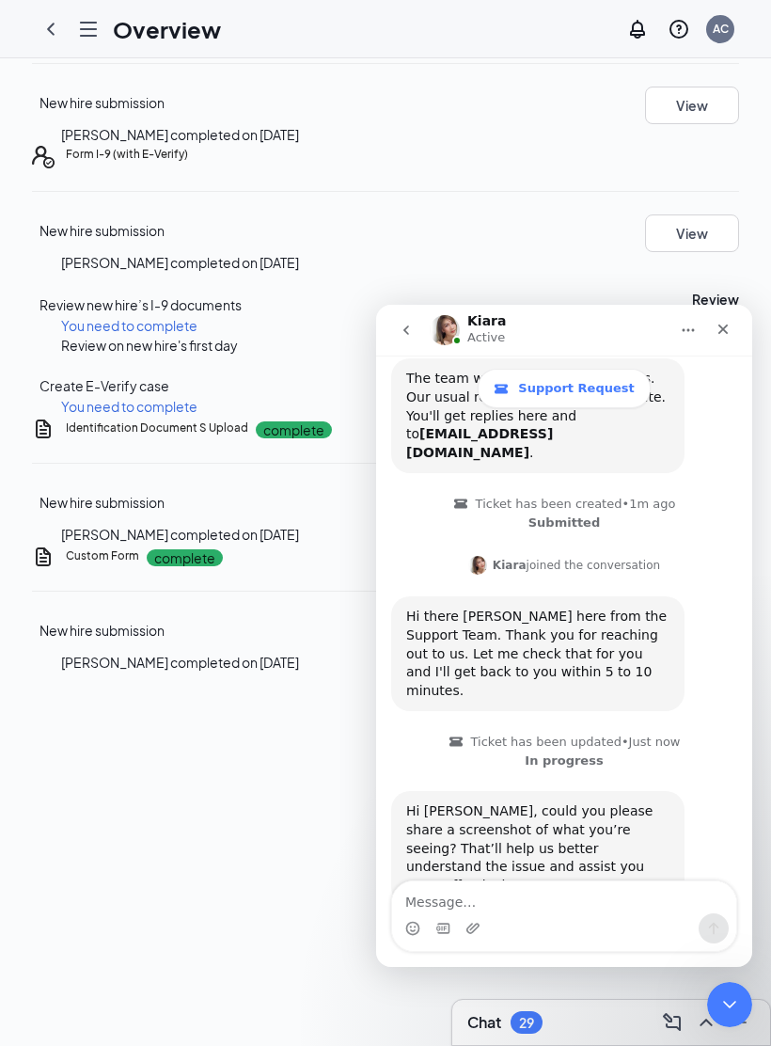
click at [278, 418] on div "Create E-Verify case You need to complete Start" at bounding box center [385, 394] width 707 height 48
click at [402, 332] on icon "go back" at bounding box center [406, 330] width 15 height 15
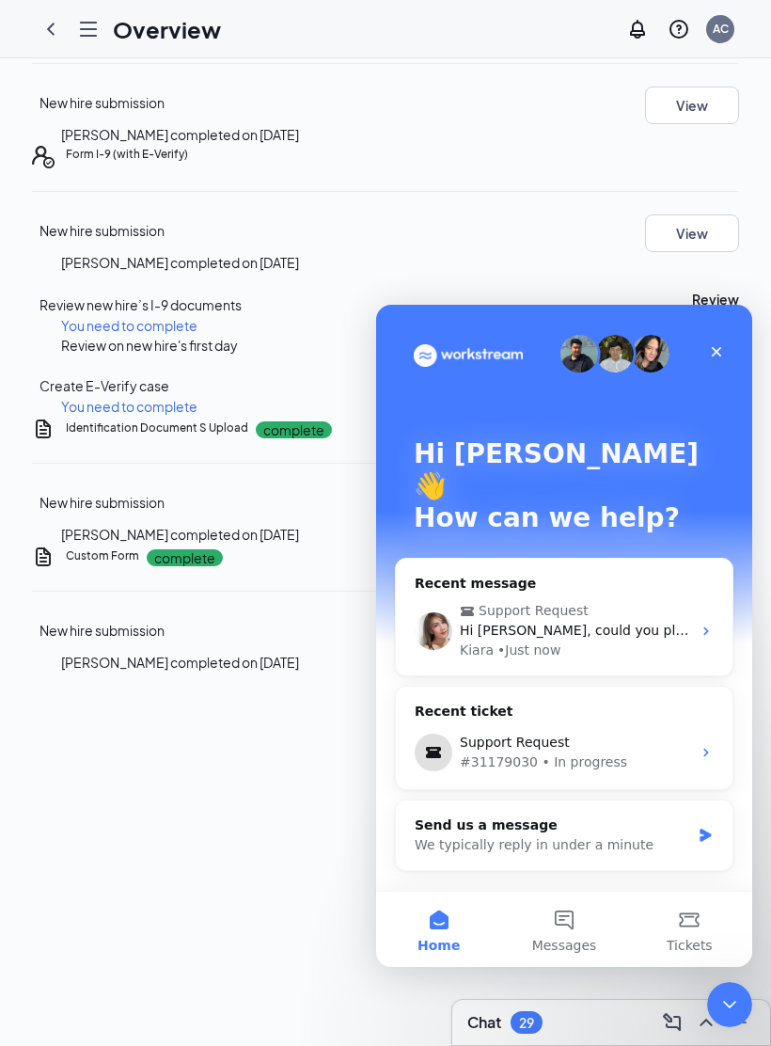
click at [727, 350] on div "Close" at bounding box center [717, 352] width 34 height 34
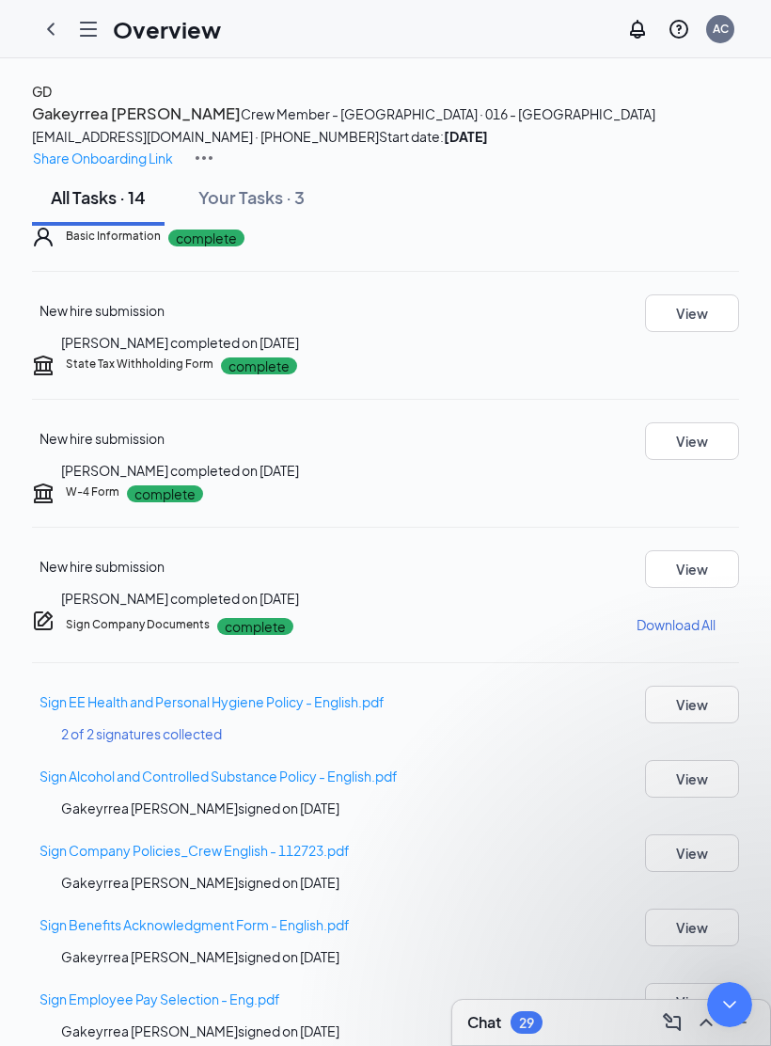
scroll to position [1024, 0]
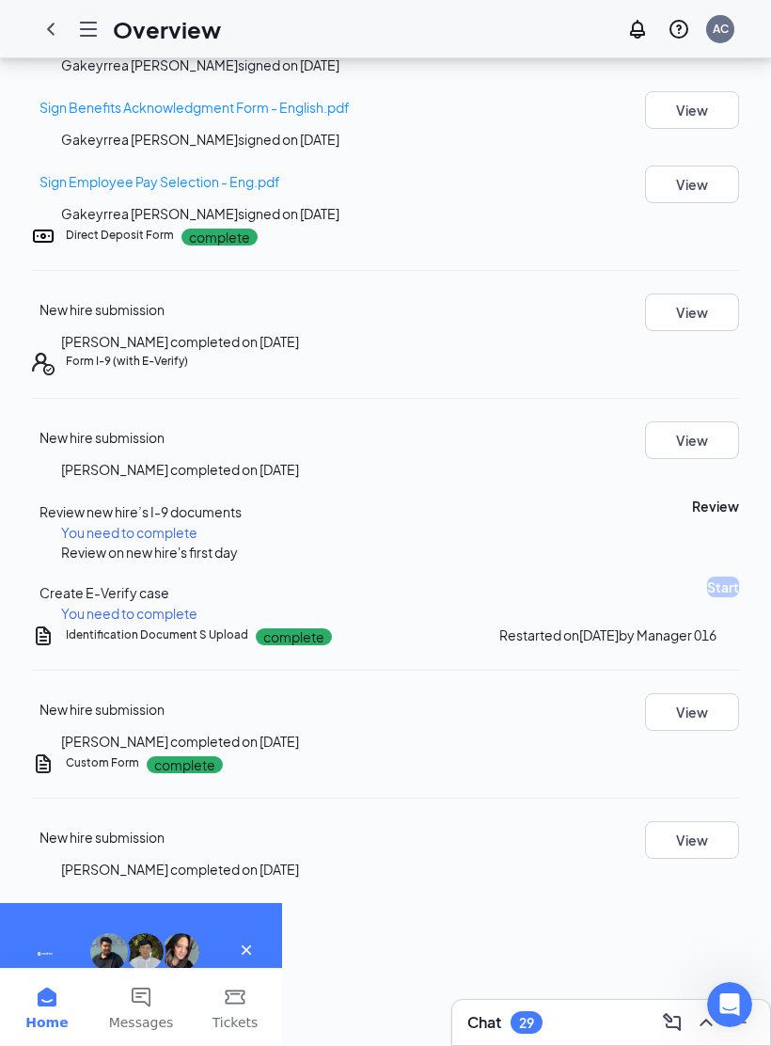
click at [692, 516] on button "Review" at bounding box center [715, 506] width 47 height 21
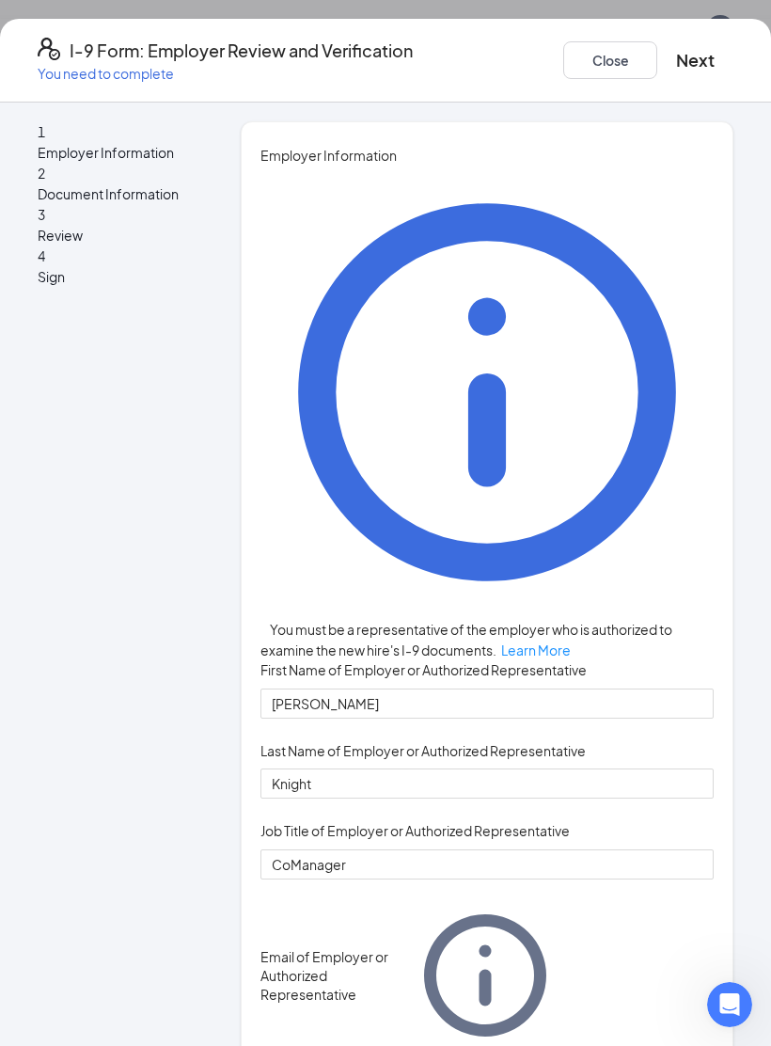
scroll to position [0, 0]
click at [676, 47] on button "Next" at bounding box center [695, 60] width 39 height 26
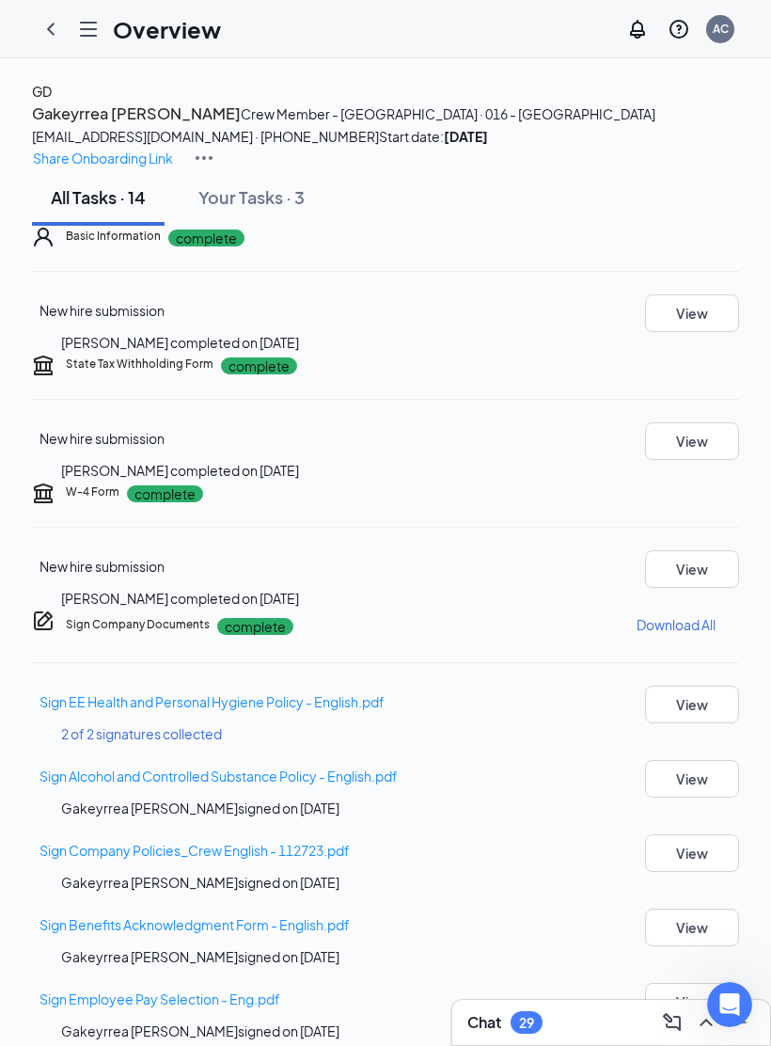
click at [319, 818] on div "[PERSON_NAME] signed on [DATE]" at bounding box center [414, 807] width 707 height 21
click at [725, 996] on icon "Open Intercom Messenger" at bounding box center [730, 1004] width 31 height 31
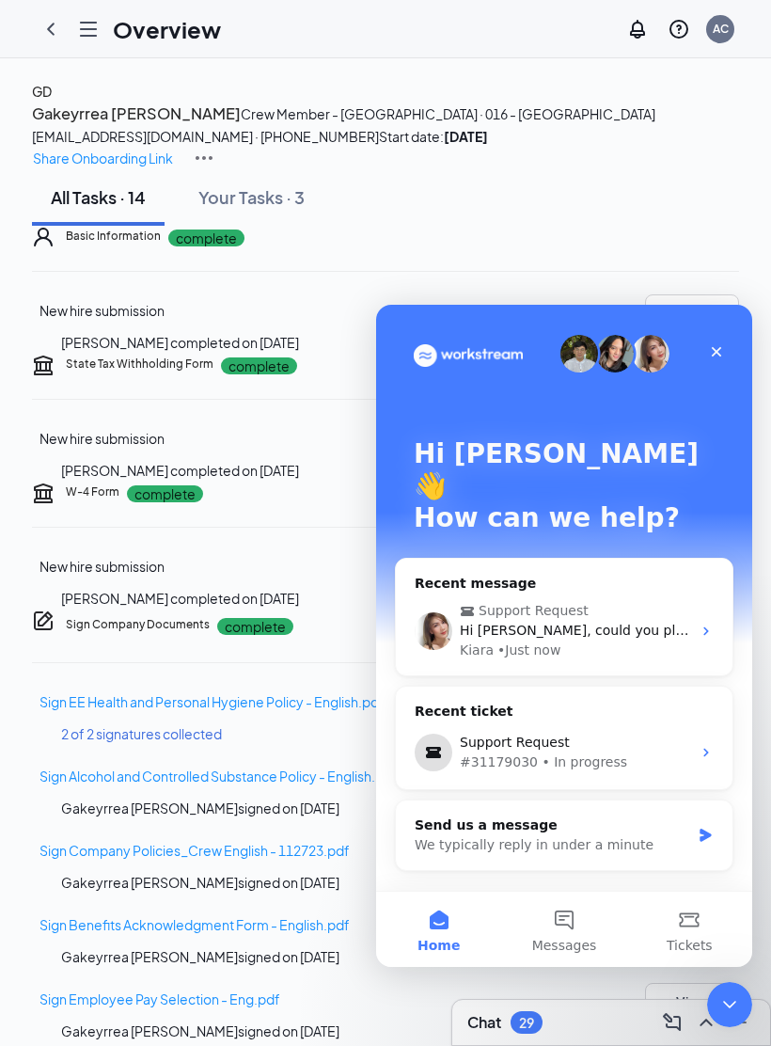
click at [518, 725] on div "Support Request #31179030 • In progress" at bounding box center [564, 752] width 337 height 55
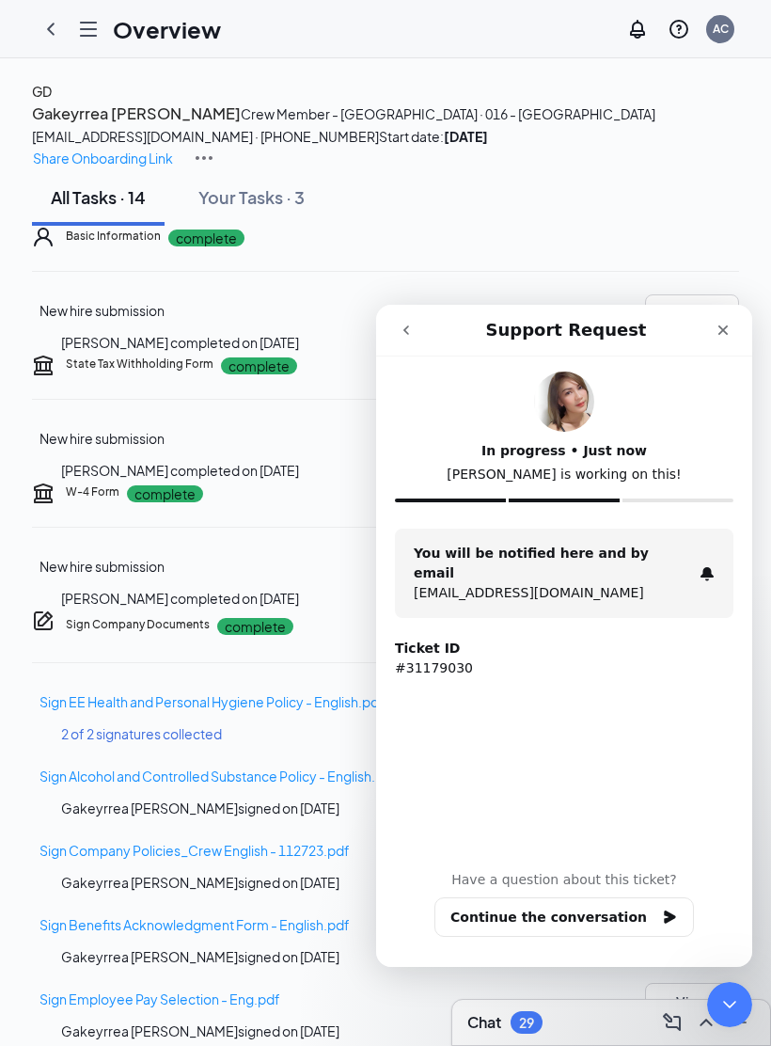
click at [402, 326] on icon "go back" at bounding box center [406, 330] width 15 height 15
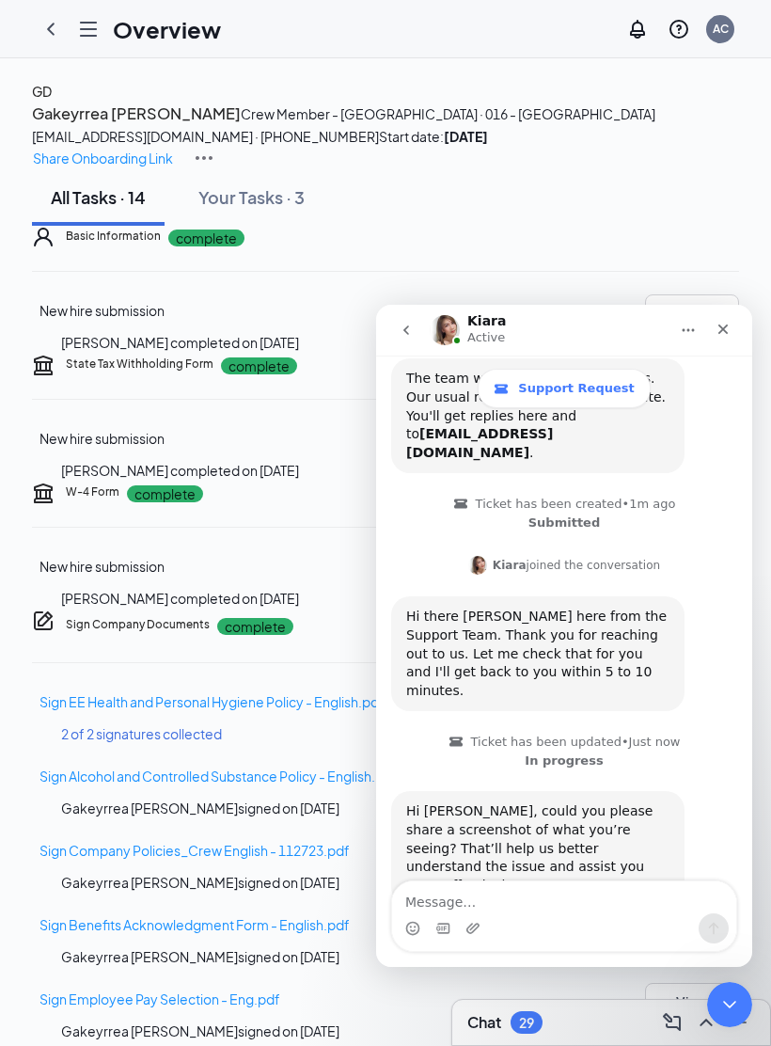
scroll to position [218, 0]
click at [465, 893] on textarea "Message…" at bounding box center [564, 897] width 344 height 32
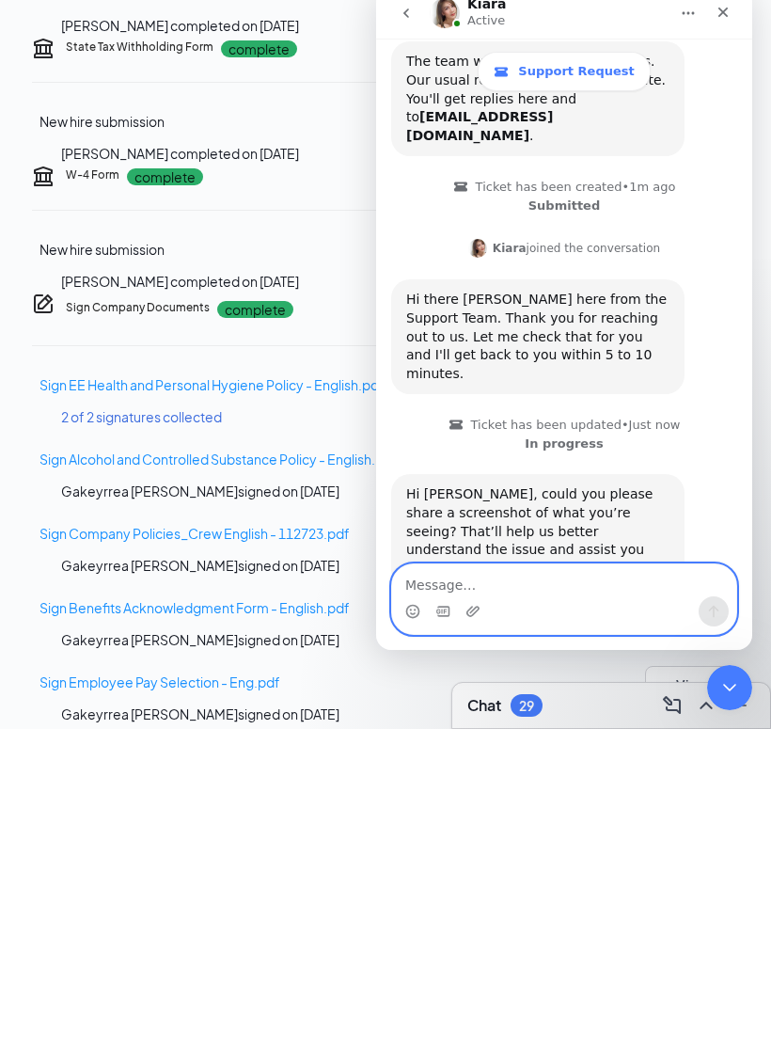
click at [475, 611] on icon "Upload attachment" at bounding box center [472, 611] width 15 height 15
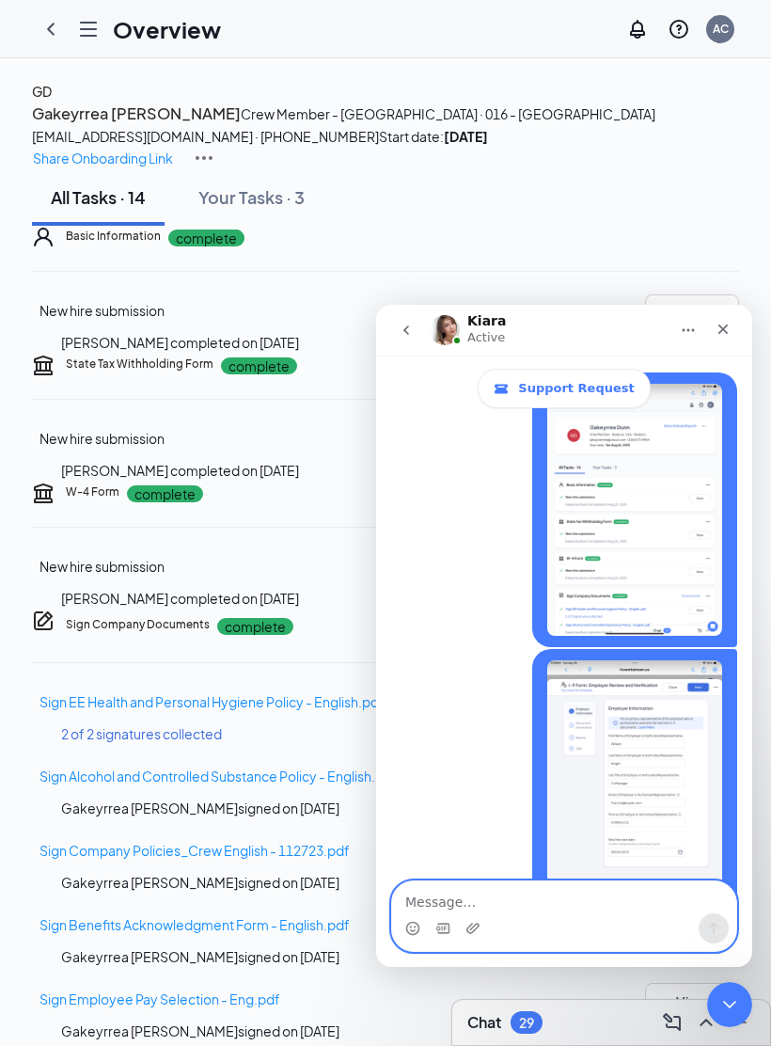
scroll to position [784, 0]
click at [425, 891] on textarea "Message…" at bounding box center [564, 897] width 344 height 32
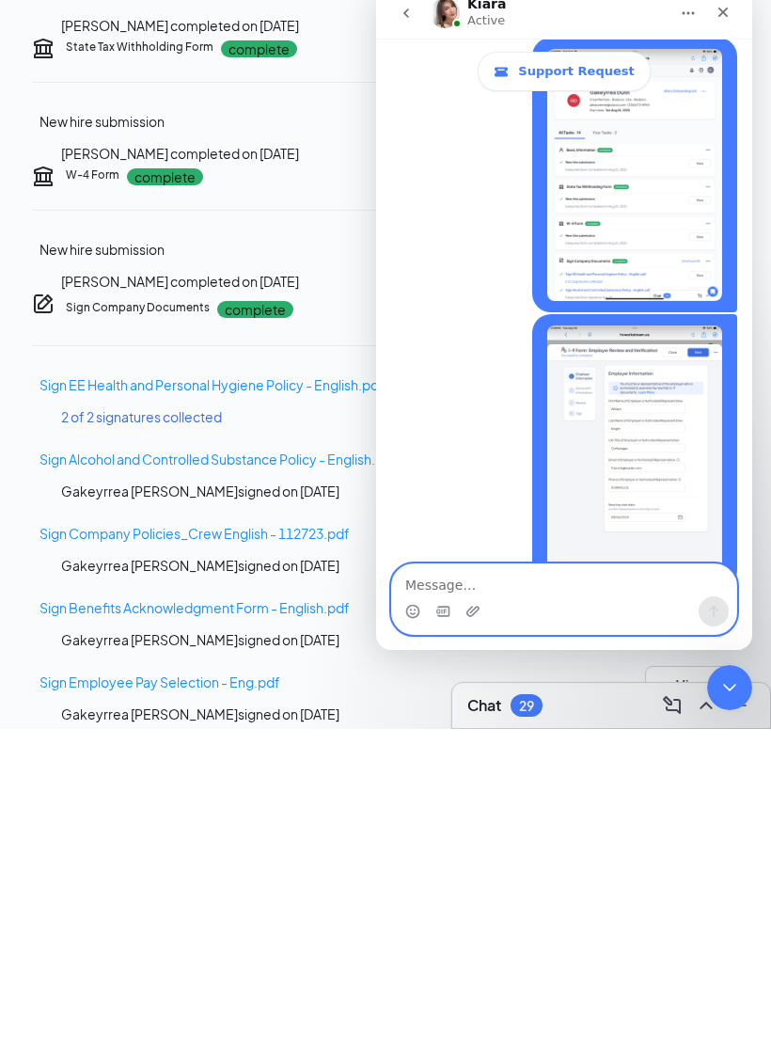
scroll to position [777, 0]
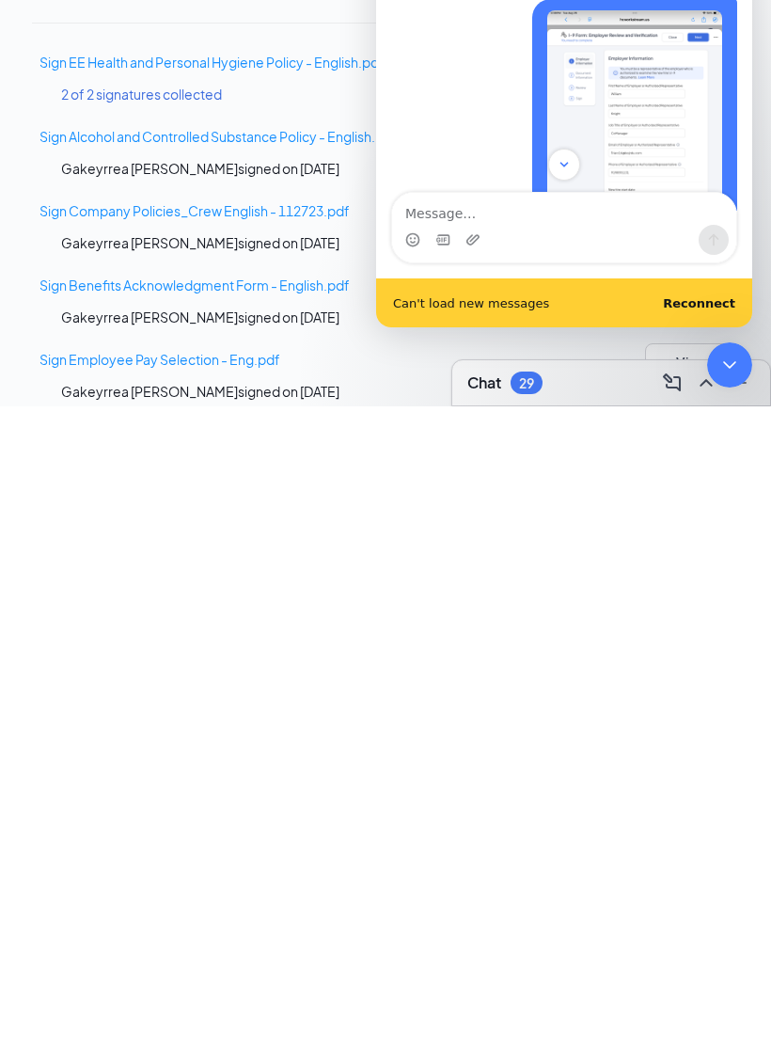
click at [512, 95] on div "[PERSON_NAME] • 7m ago" at bounding box center [564, 144] width 346 height 290
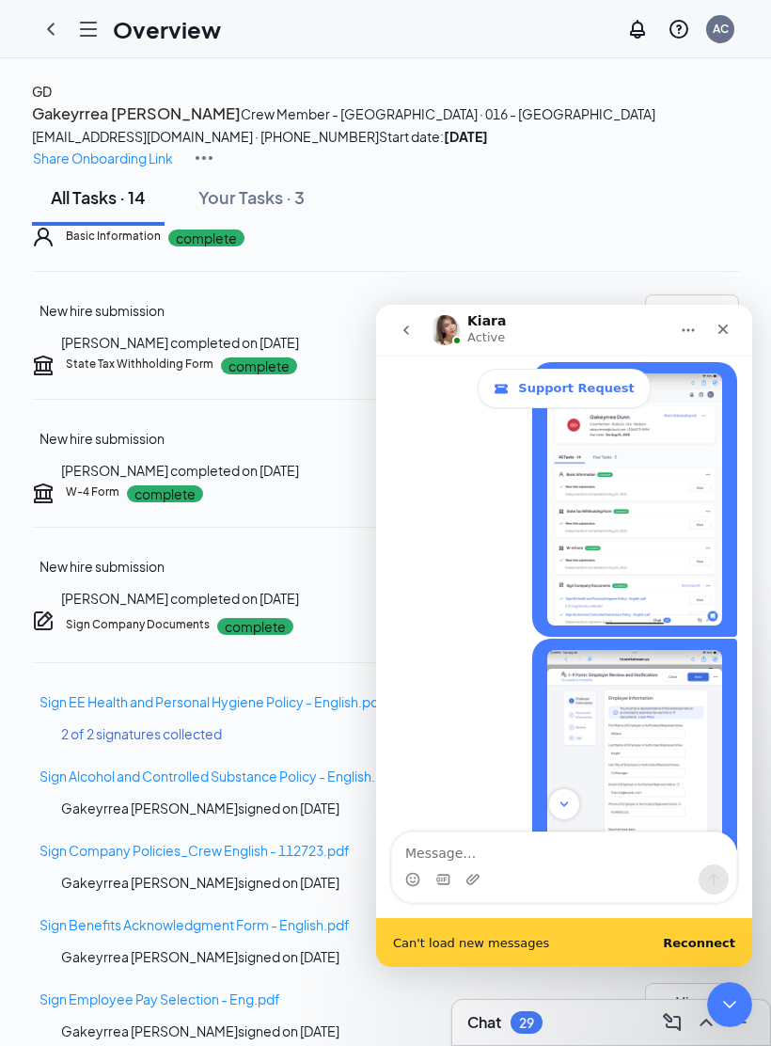
click at [705, 936] on b "Reconnect" at bounding box center [699, 943] width 72 height 14
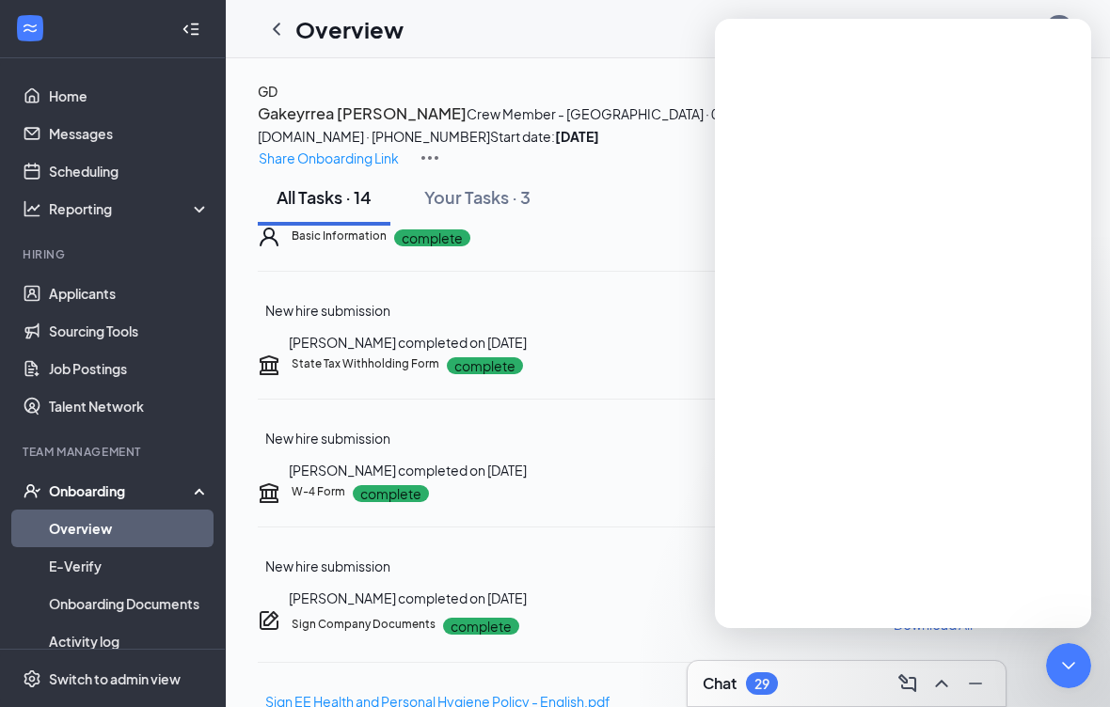
scroll to position [0, 0]
